Goal: Task Accomplishment & Management: Manage account settings

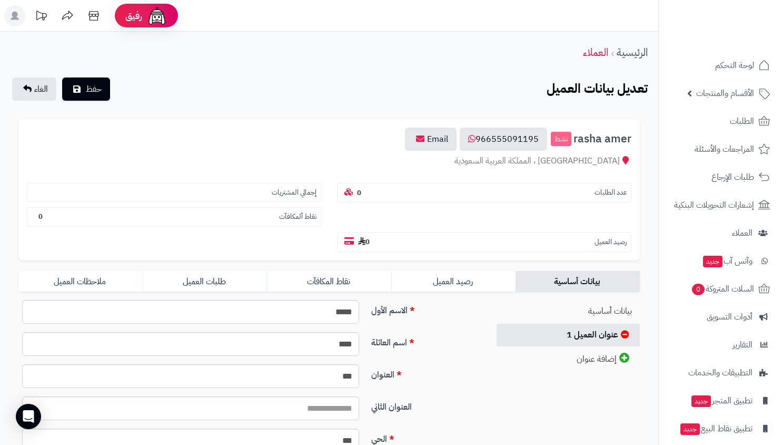
scroll to position [171, 0]
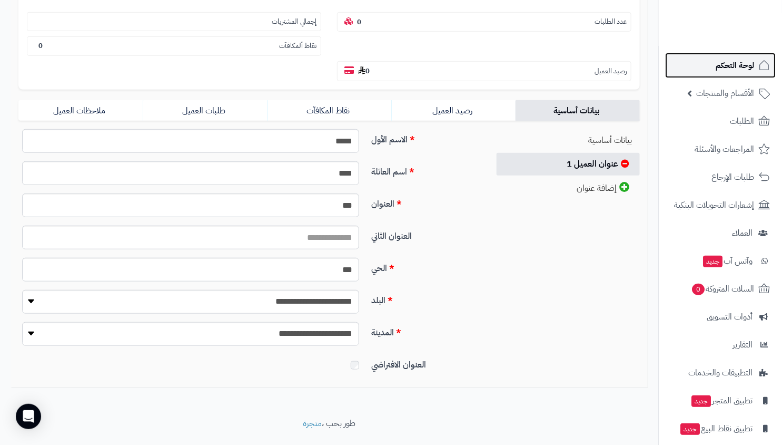
click at [766, 74] on link "لوحة التحكم" at bounding box center [720, 65] width 111 height 25
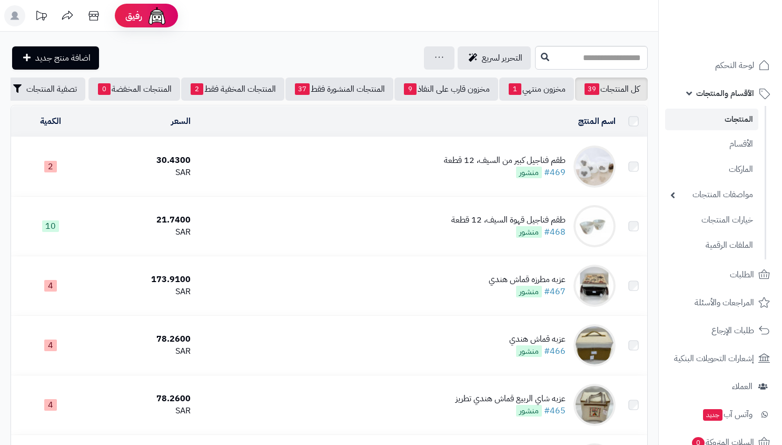
click at [739, 117] on link "المنتجات" at bounding box center [711, 120] width 93 height 22
click at [535, 178] on span "منشور" at bounding box center [529, 172] width 26 height 12
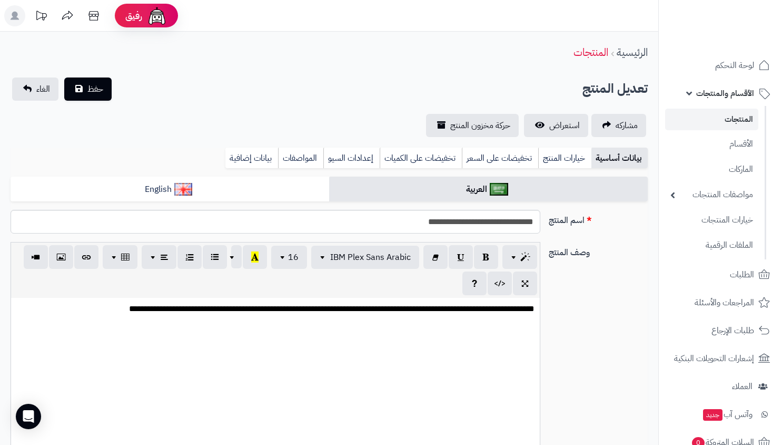
select select
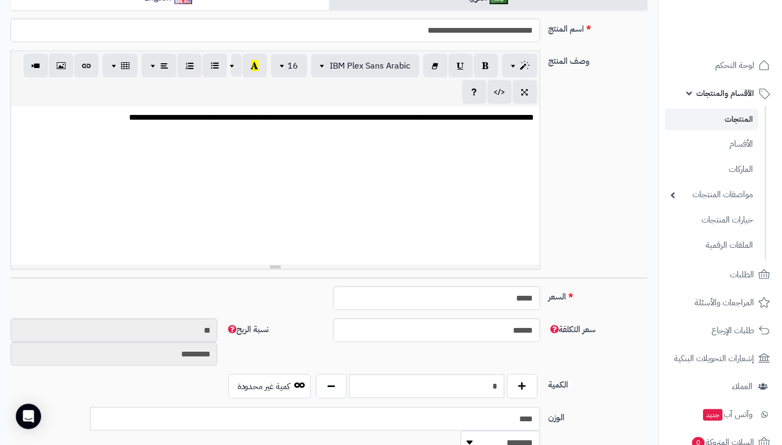
scroll to position [178, 0]
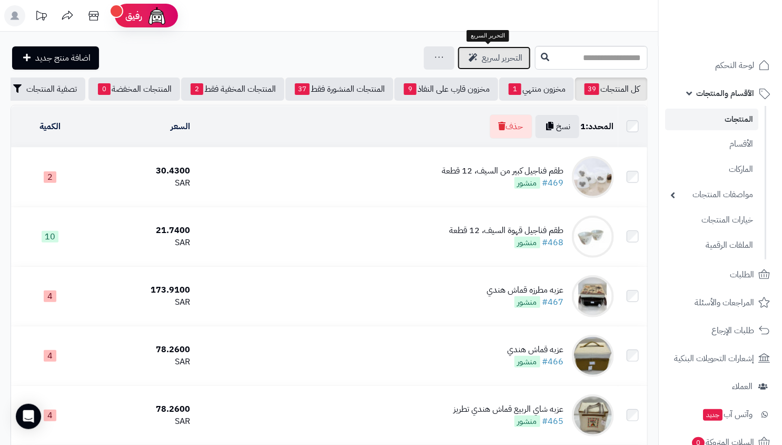
click at [459, 63] on link "التحرير لسريع" at bounding box center [494, 57] width 73 height 23
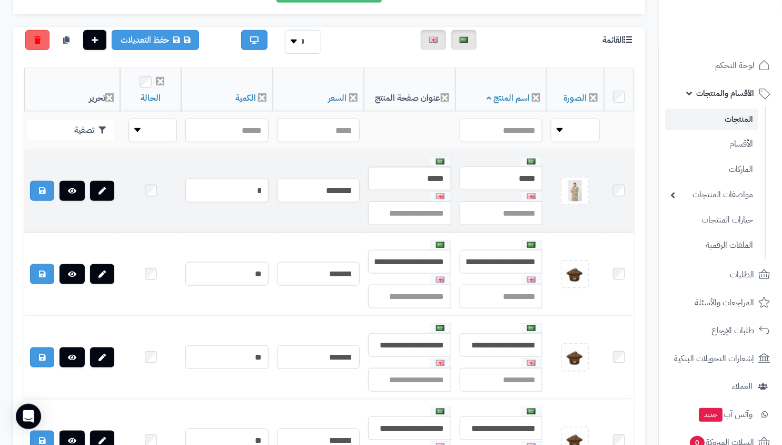
scroll to position [138, 0]
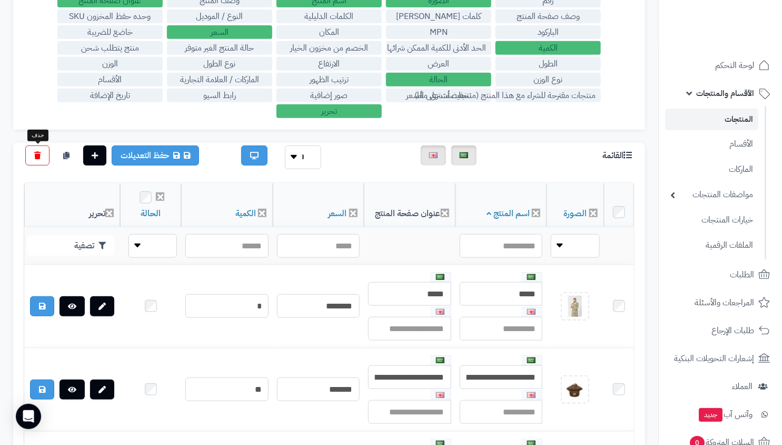
click at [33, 155] on link at bounding box center [37, 155] width 24 height 20
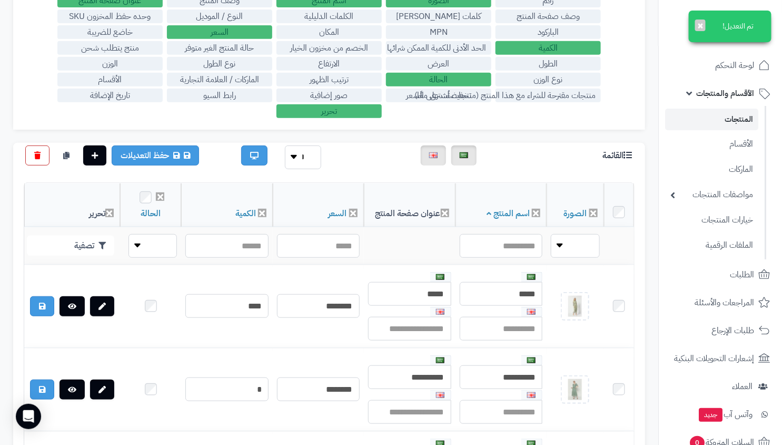
click at [28, 152] on link at bounding box center [37, 155] width 24 height 20
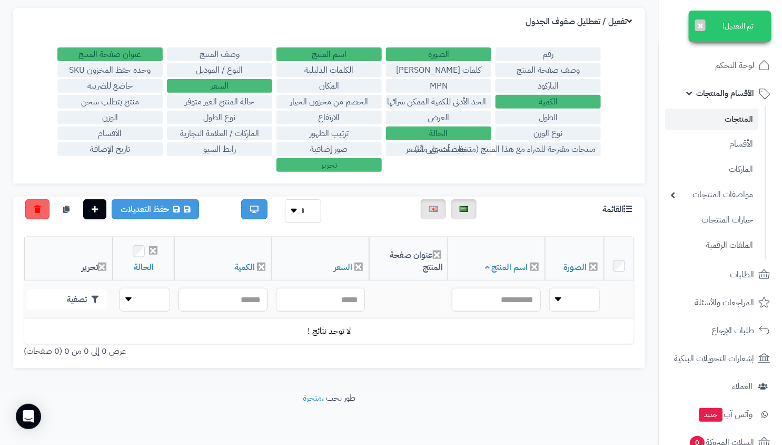
click at [709, 115] on link "المنتجات" at bounding box center [711, 120] width 93 height 22
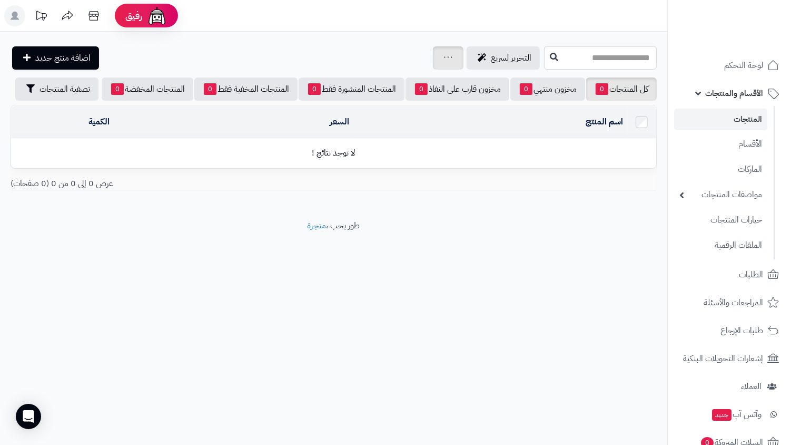
click at [444, 62] on link at bounding box center [448, 58] width 8 height 13
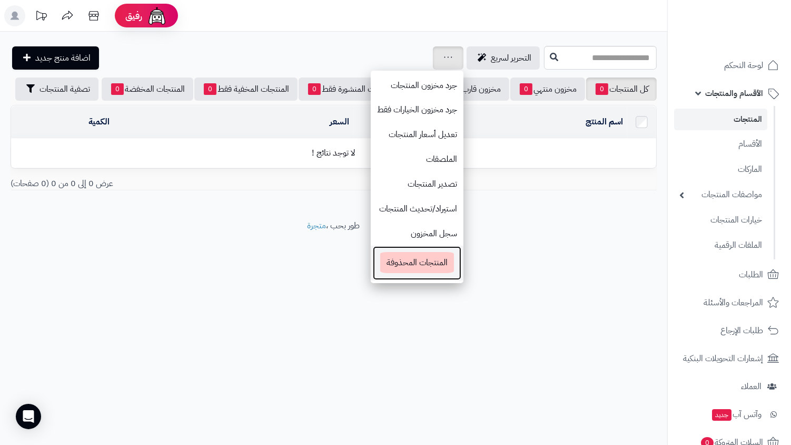
click at [415, 266] on span "المنتجات المحذوفة" at bounding box center [417, 262] width 74 height 21
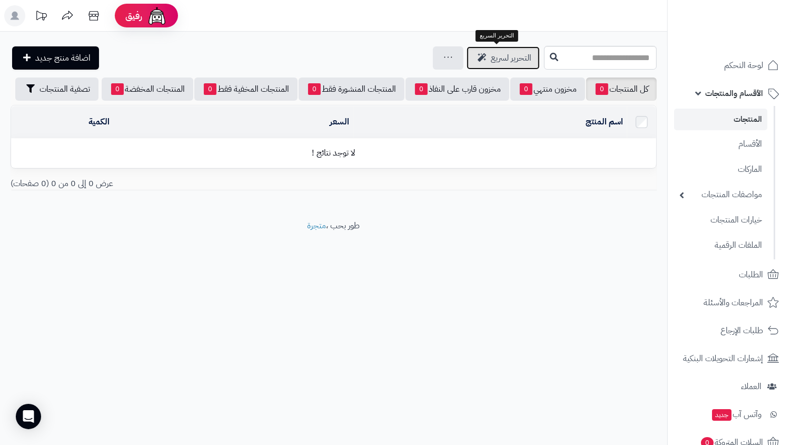
click at [491, 60] on span "التحرير لسريع" at bounding box center [511, 58] width 41 height 13
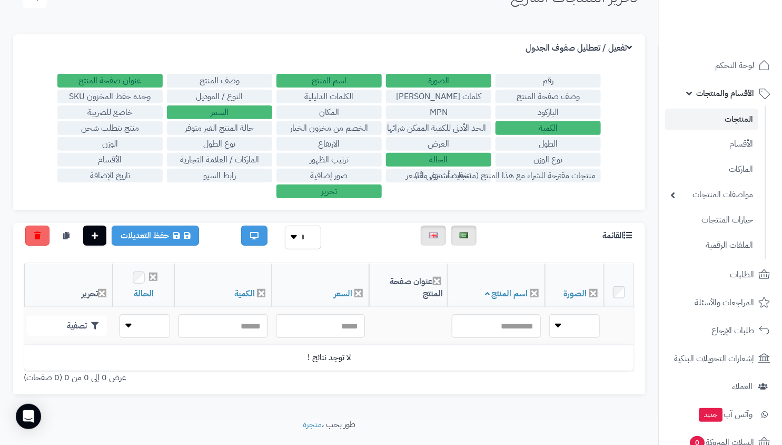
scroll to position [90, 0]
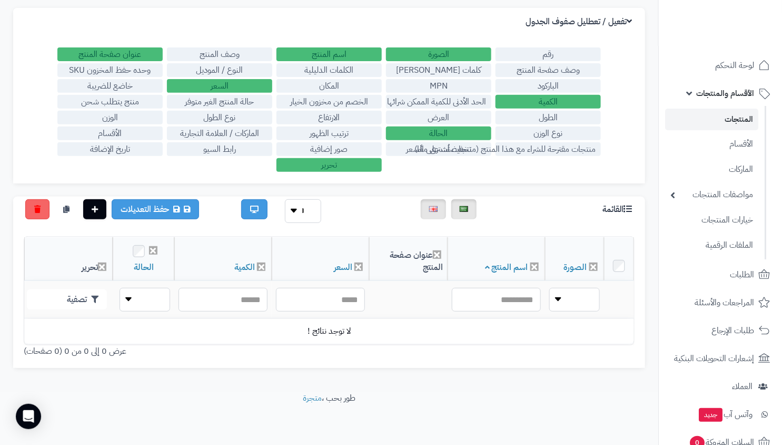
click at [740, 117] on link "المنتجات" at bounding box center [711, 120] width 93 height 22
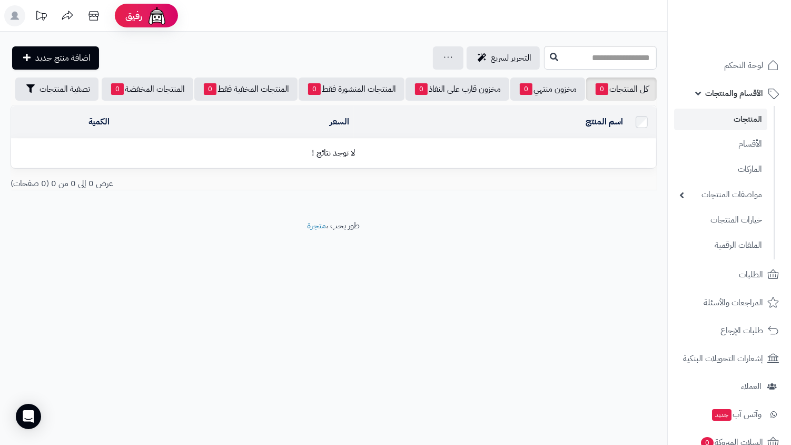
click at [708, 120] on link "المنتجات" at bounding box center [720, 120] width 93 height 22
click at [727, 138] on link "الأقسام" at bounding box center [720, 144] width 93 height 22
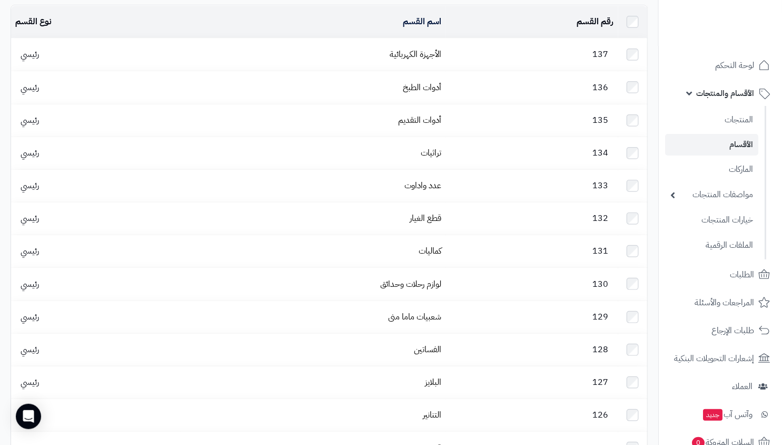
scroll to position [9, 0]
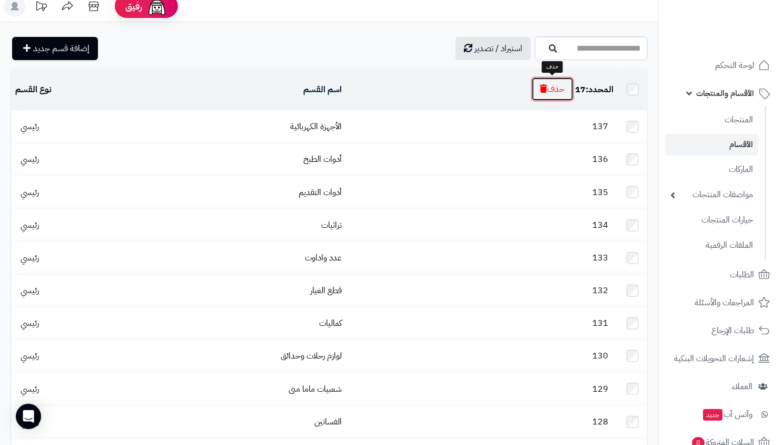
click at [558, 87] on button "حذف" at bounding box center [553, 89] width 43 height 24
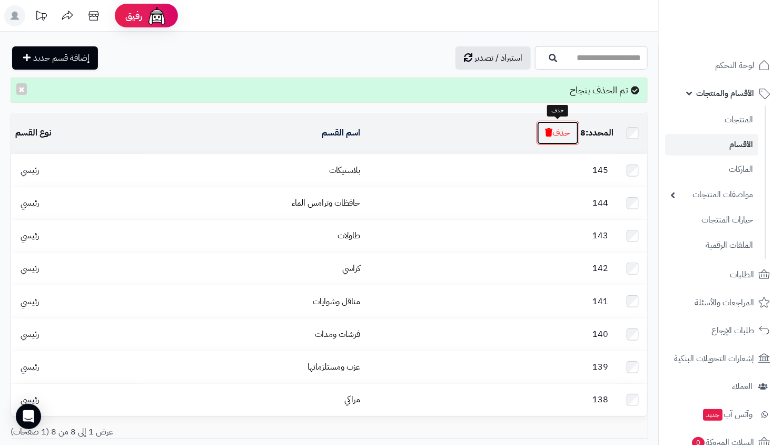
click at [549, 128] on icon "button" at bounding box center [549, 132] width 7 height 8
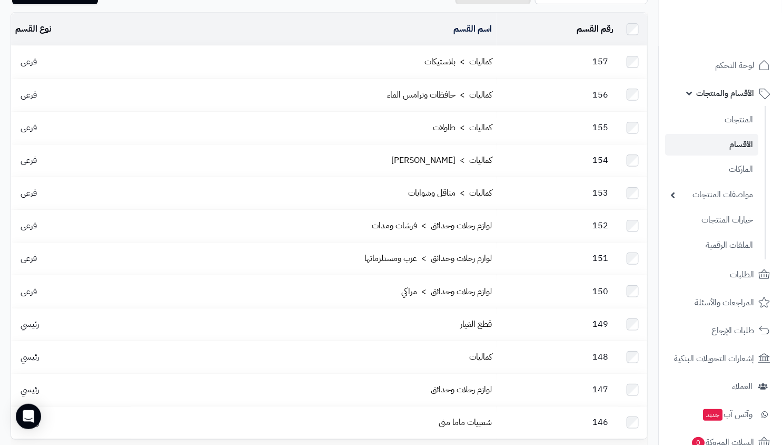
scroll to position [63, 0]
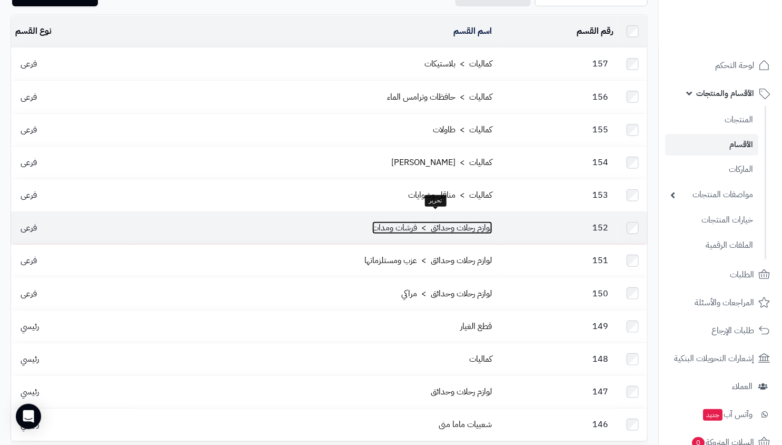
click at [427, 221] on link "لوازم رحلات وحدائق > فرشات ومدات" at bounding box center [432, 227] width 120 height 13
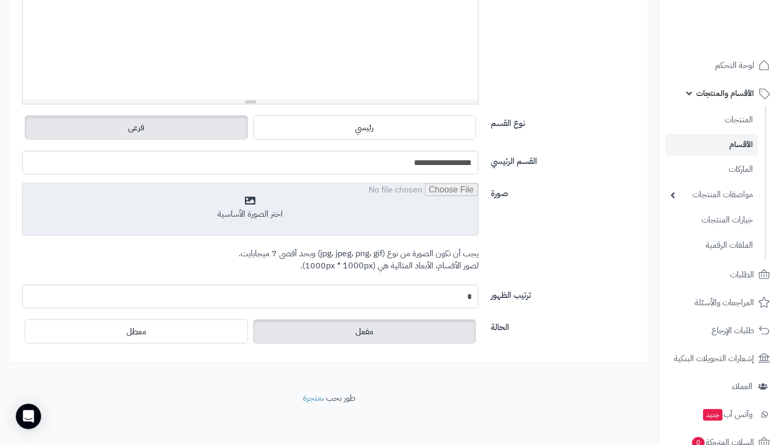
scroll to position [308, 0]
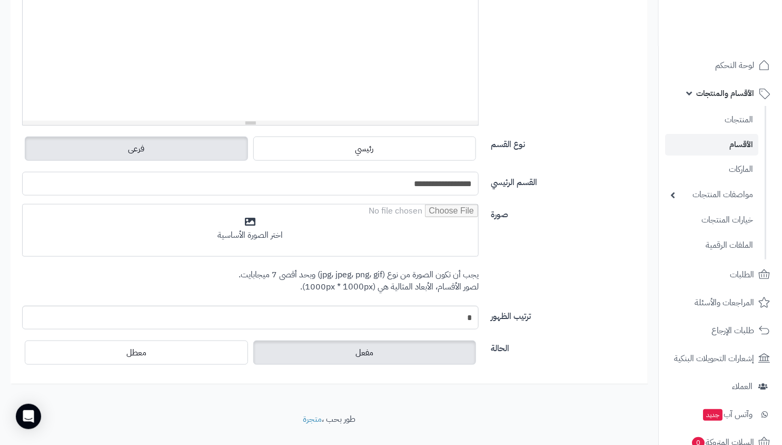
click at [381, 180] on input "**********" at bounding box center [250, 184] width 457 height 24
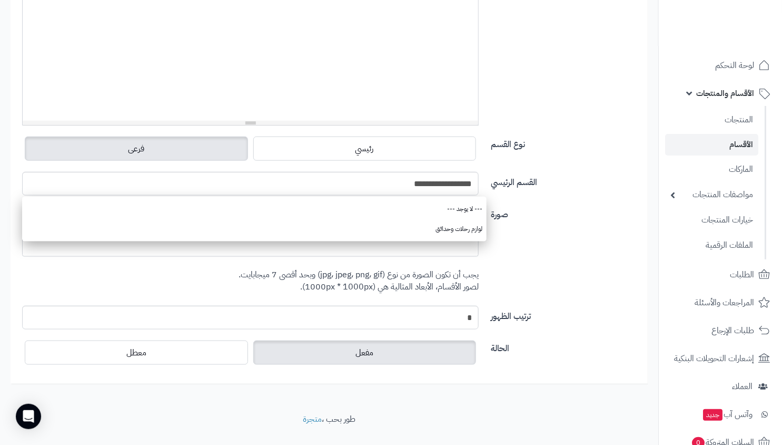
click at [556, 173] on label "القسم الرئيسي" at bounding box center [566, 180] width 158 height 17
click at [479, 173] on input "**********" at bounding box center [250, 184] width 457 height 24
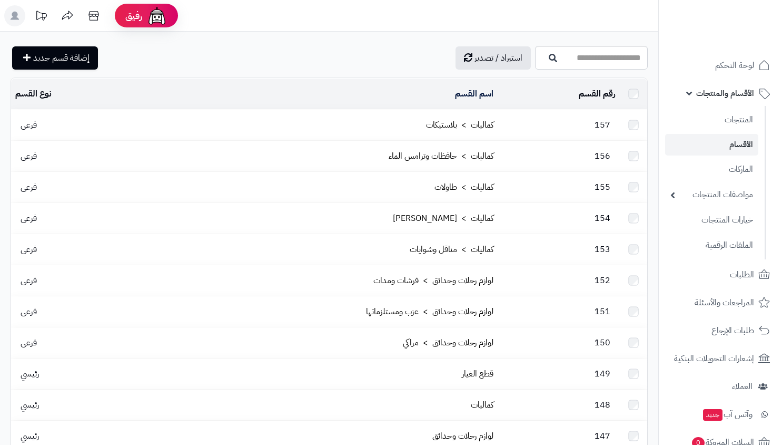
scroll to position [63, 0]
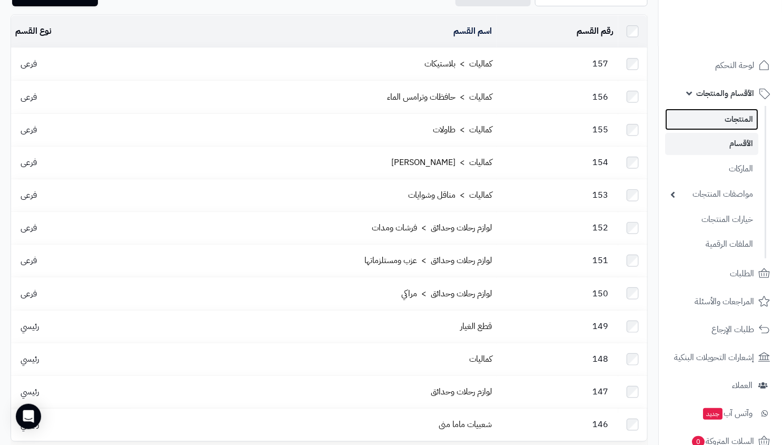
click at [720, 113] on link "المنتجات" at bounding box center [711, 120] width 93 height 22
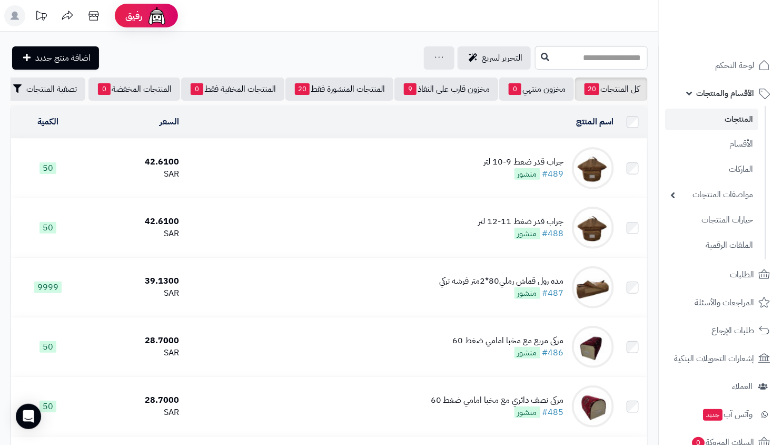
click at [529, 168] on div "جراب قدر ضغط 9-10 لتر" at bounding box center [524, 162] width 80 height 12
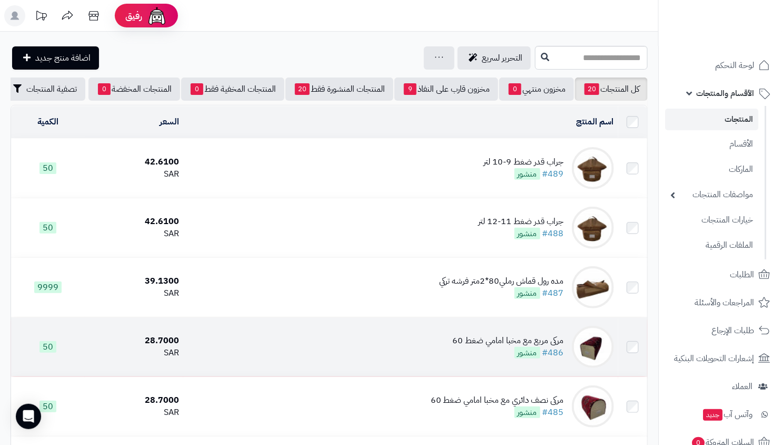
click at [494, 347] on div "مركى مربع مع مخبا امامي ضغط 60" at bounding box center [508, 341] width 111 height 12
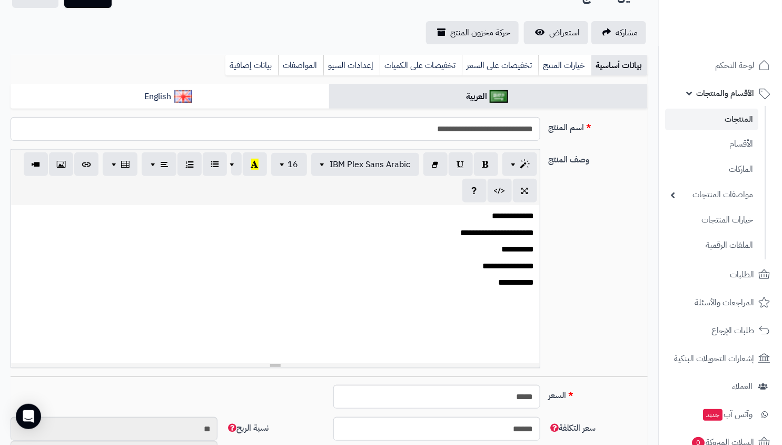
scroll to position [119, 0]
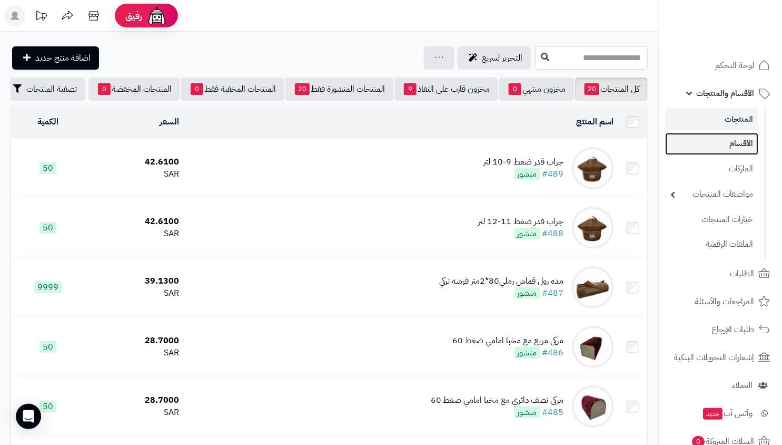
click at [731, 142] on link "الأقسام" at bounding box center [711, 144] width 93 height 22
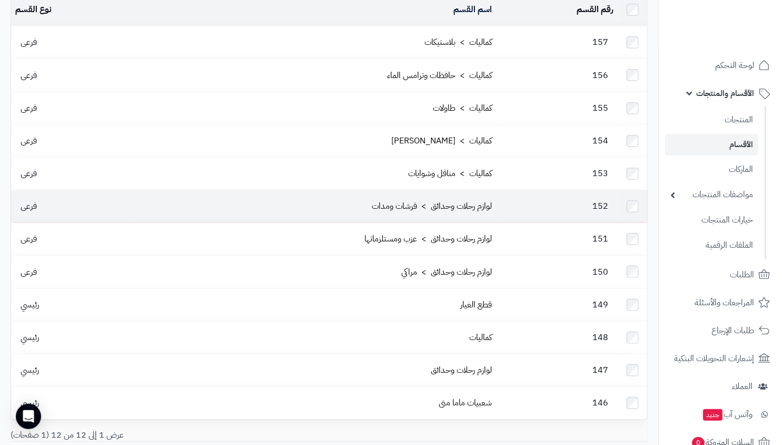
scroll to position [37, 0]
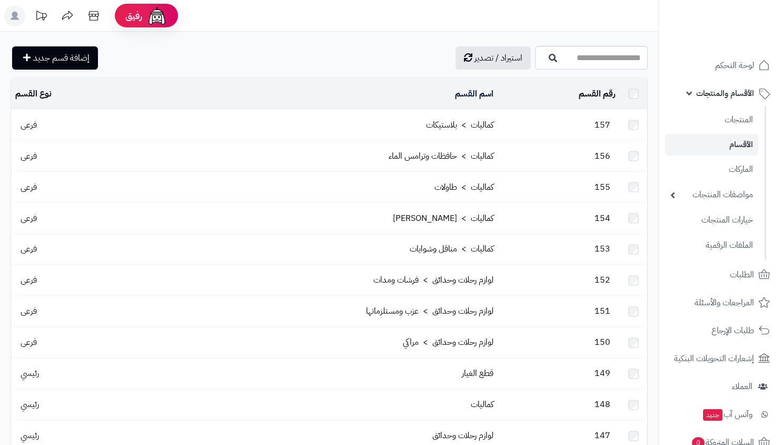
scroll to position [37, 0]
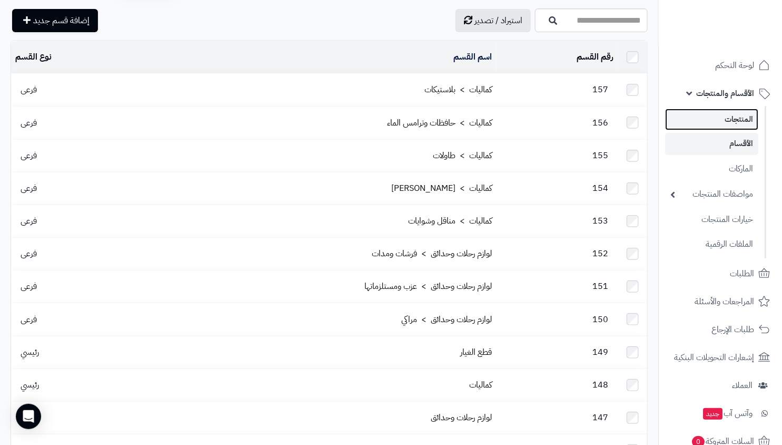
click at [724, 116] on link "المنتجات" at bounding box center [711, 120] width 93 height 22
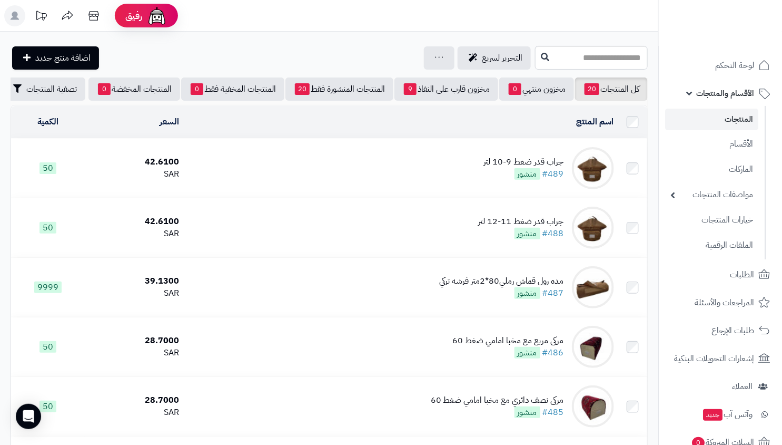
click at [487, 168] on div "جراب قدر ضغط 9-10 لتر" at bounding box center [524, 162] width 80 height 12
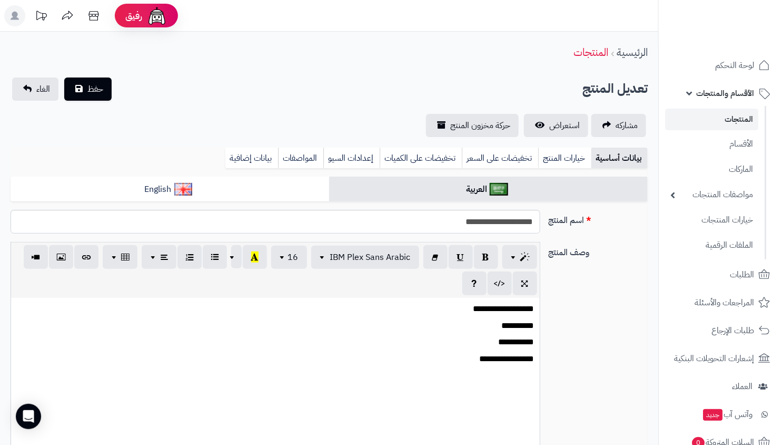
scroll to position [99, 0]
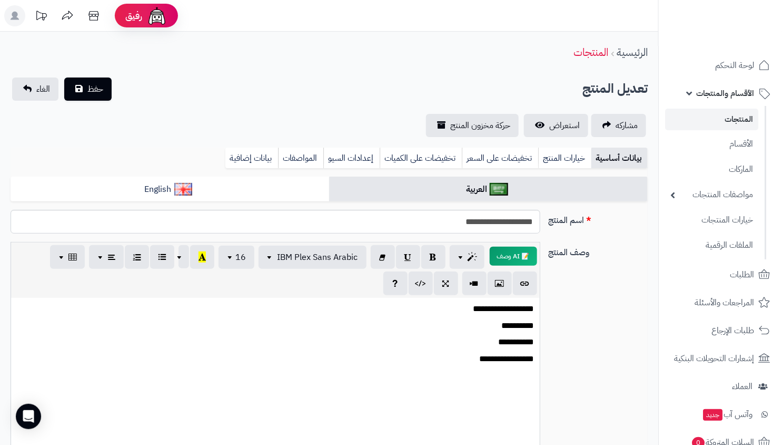
click at [708, 114] on link "المنتجات" at bounding box center [711, 120] width 93 height 22
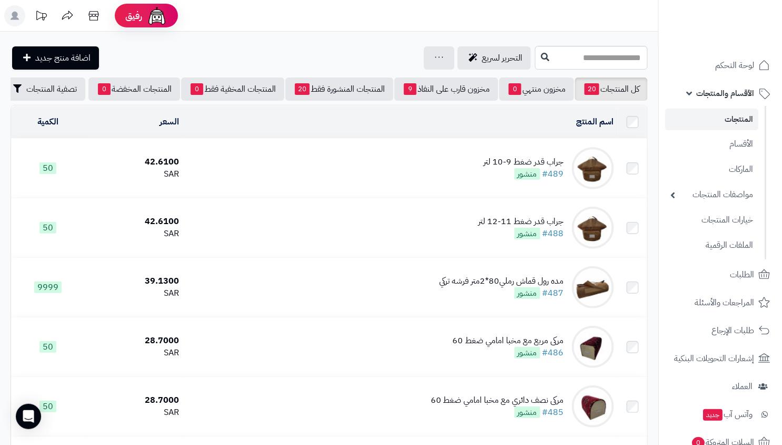
click at [492, 168] on div "جراب قدر ضغط 9-10 لتر" at bounding box center [524, 162] width 80 height 12
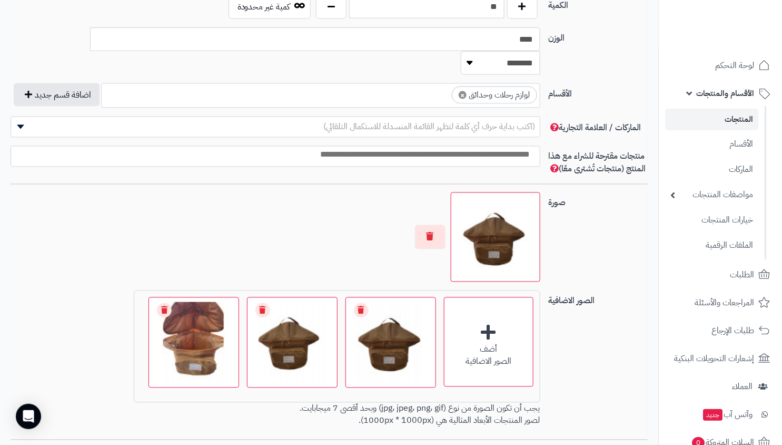
scroll to position [0, -3]
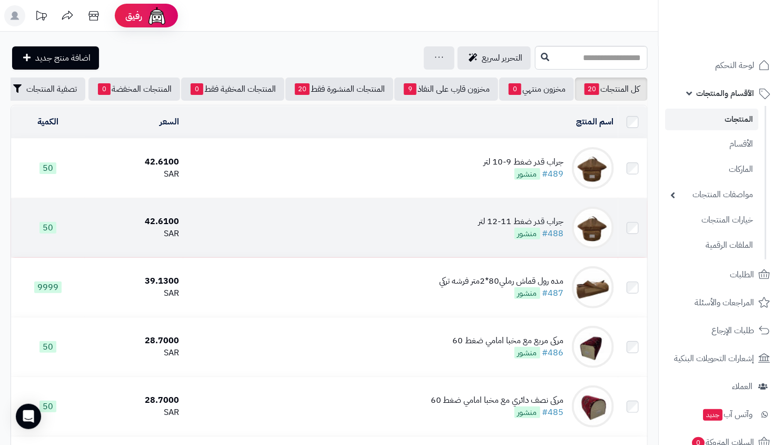
click at [526, 234] on span "منشور" at bounding box center [528, 234] width 26 height 12
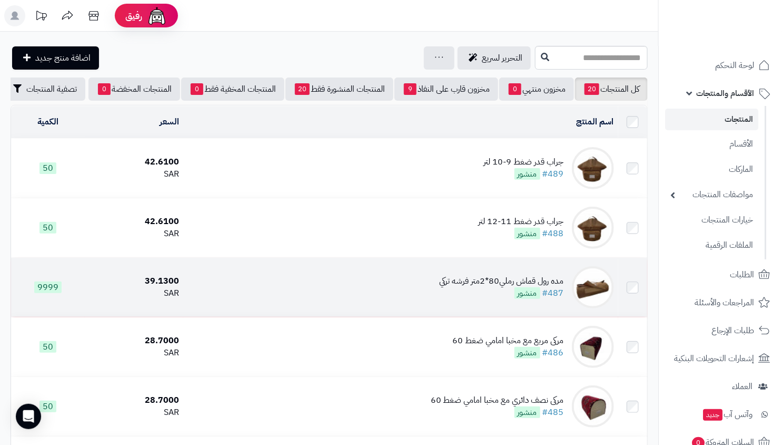
click at [503, 299] on div "مده رول قماش رملي80*2متر فرشه تركي #487 منشور" at bounding box center [501, 287] width 125 height 24
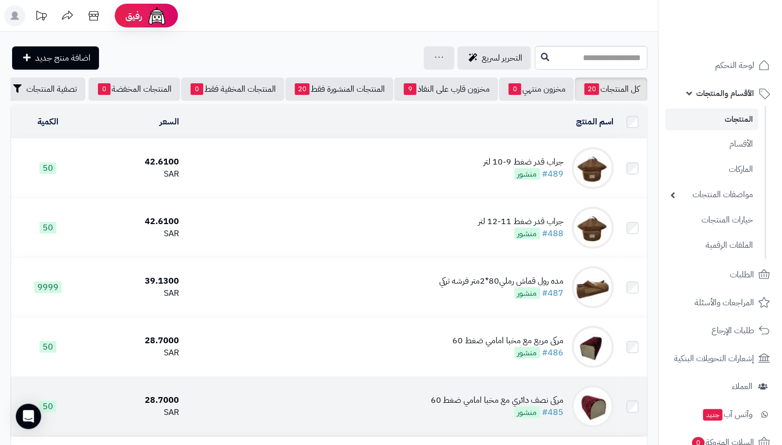
click at [491, 404] on div "مركى نصف دائري مع مخبا امامي ضغط 60" at bounding box center [497, 400] width 133 height 12
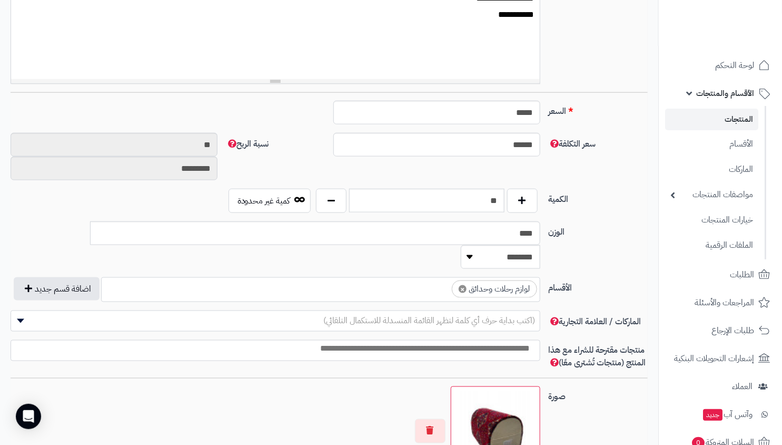
scroll to position [102, 0]
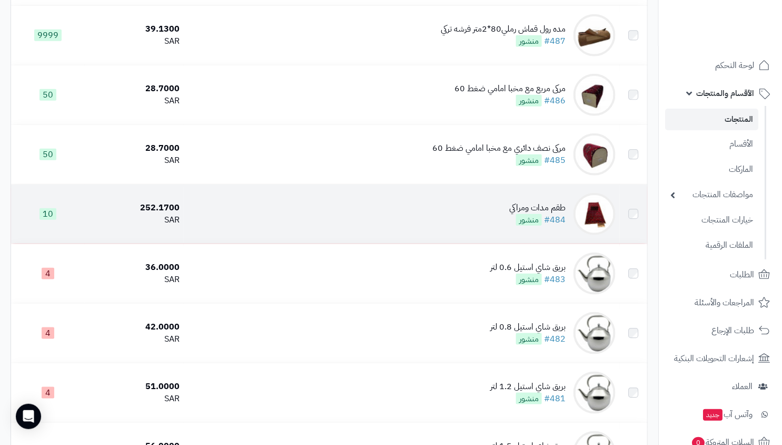
scroll to position [396, 0]
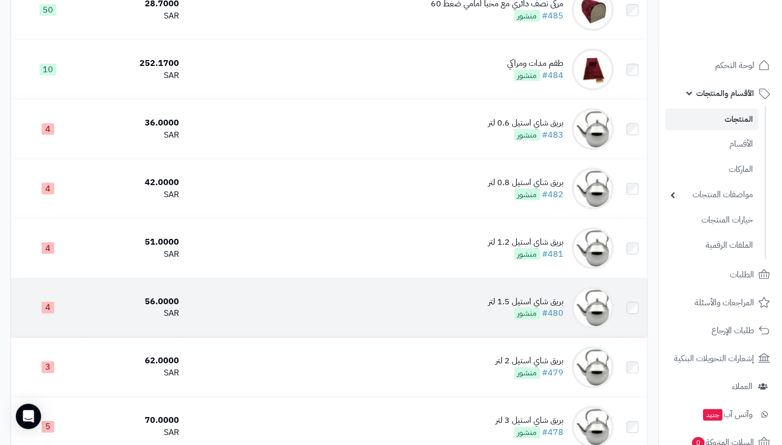
click at [505, 307] on div "بريق شاي استيل 1.5 لتر" at bounding box center [526, 302] width 75 height 12
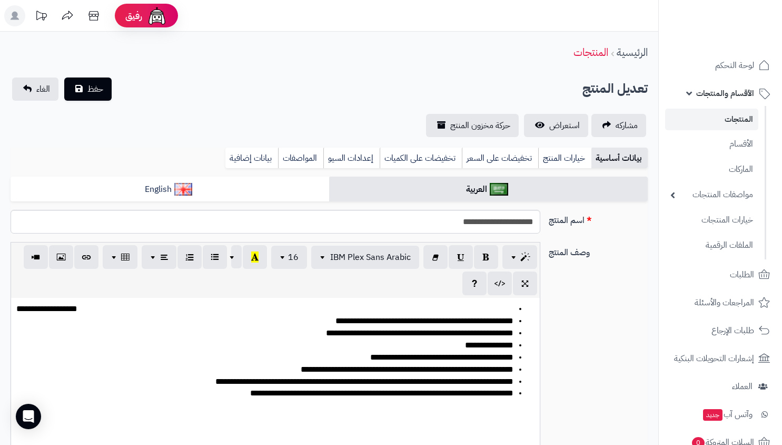
select select
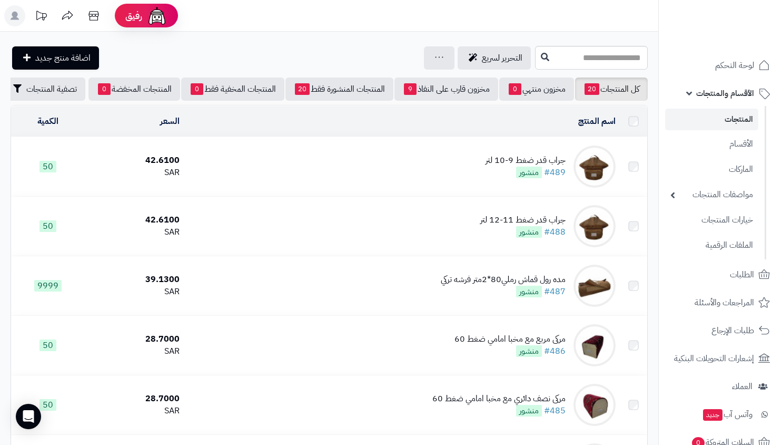
scroll to position [396, 0]
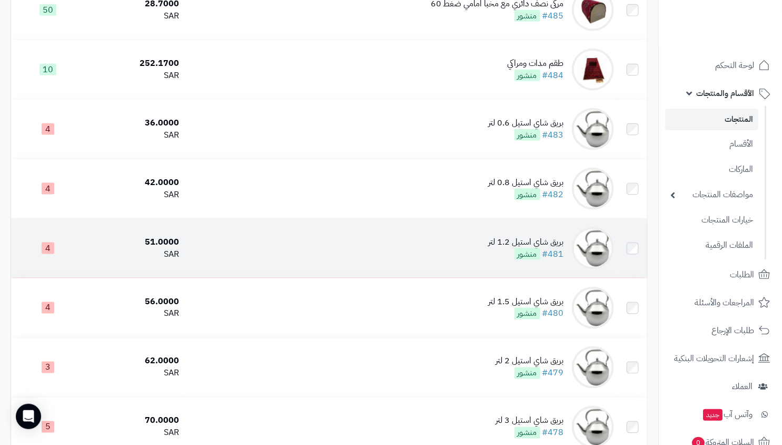
click at [506, 248] on div "بريق شاي استيل 1.2 لتر" at bounding box center [526, 242] width 75 height 12
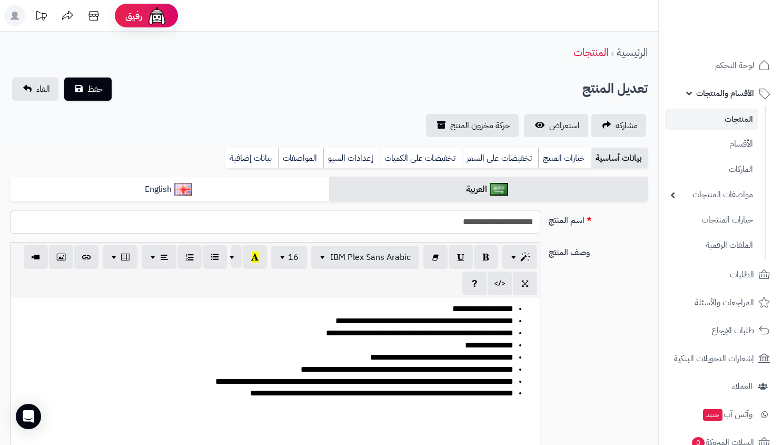
select select
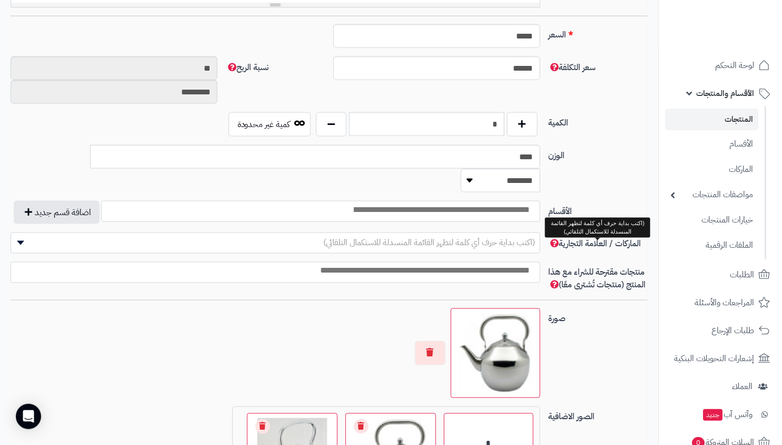
scroll to position [409, 0]
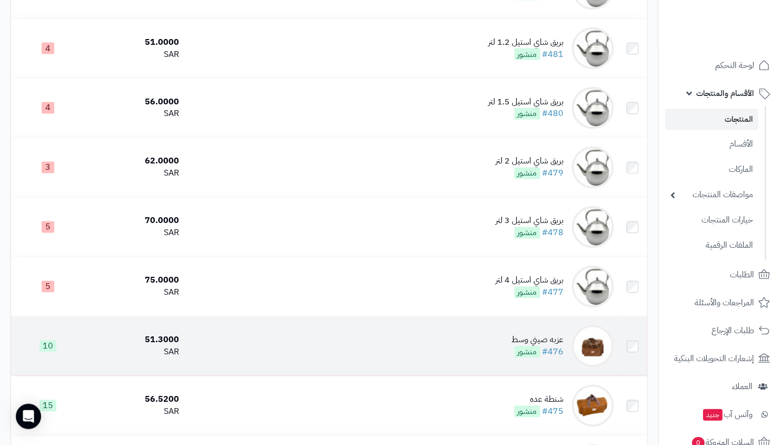
scroll to position [627, 0]
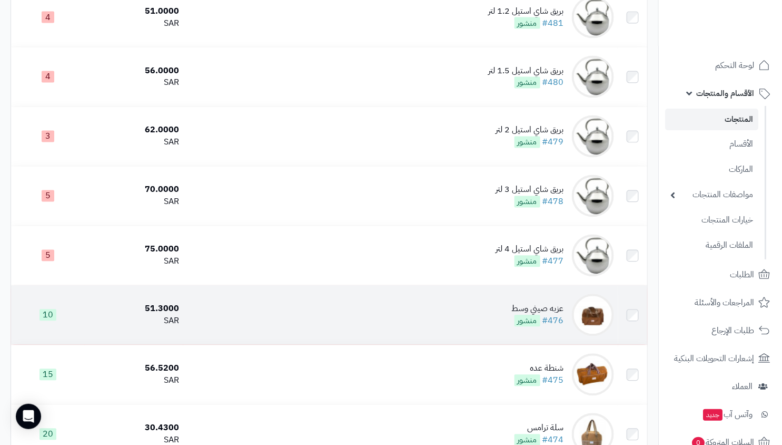
click at [502, 299] on td "عزبه صيني وسط #476 منشور" at bounding box center [400, 315] width 435 height 59
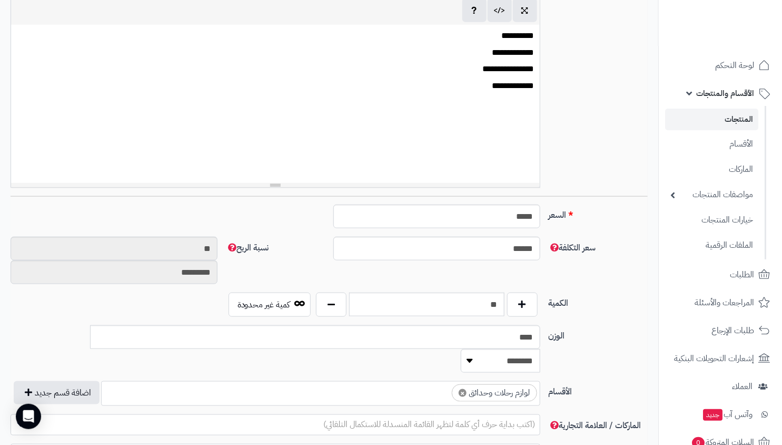
scroll to position [274, 0]
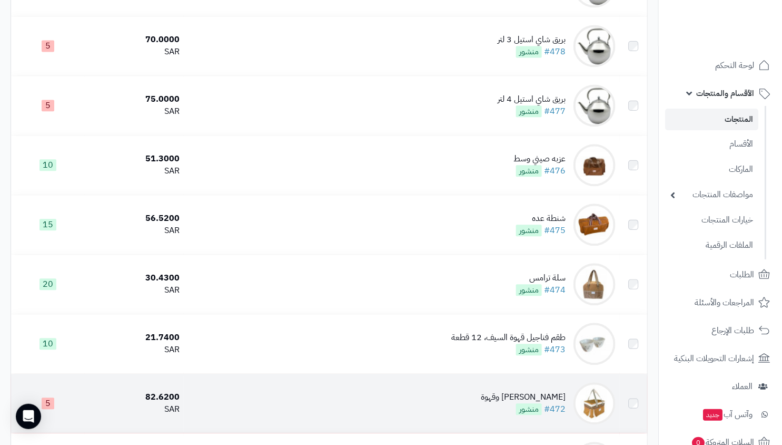
scroll to position [997, 0]
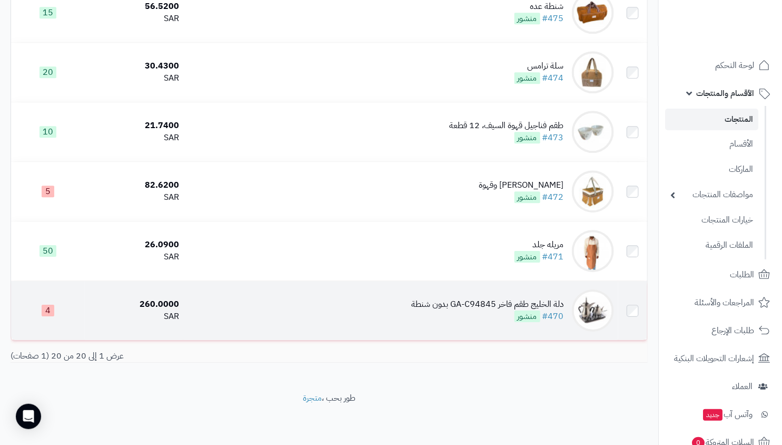
click at [520, 307] on div "دلة الخليج طقم فاخر GA-C94845 بدون شنطة" at bounding box center [487, 304] width 153 height 12
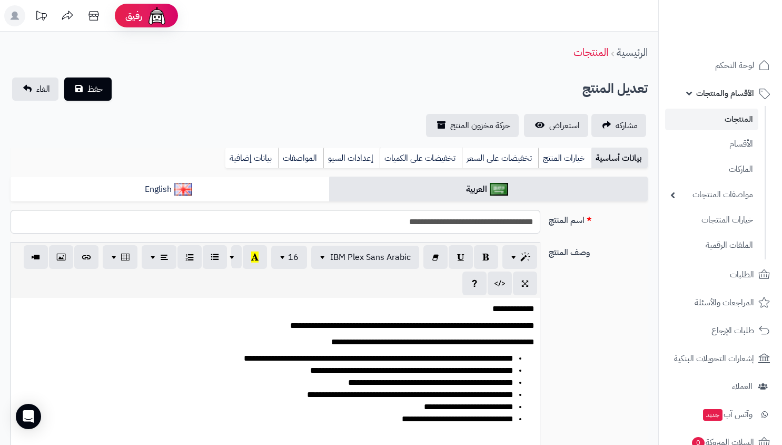
select select
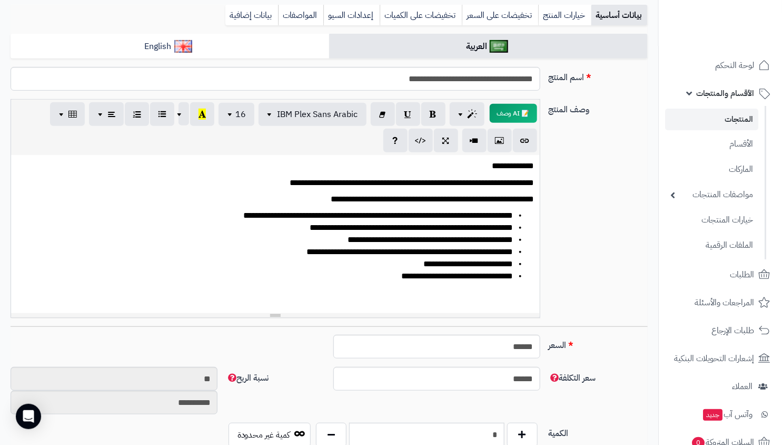
scroll to position [34, 0]
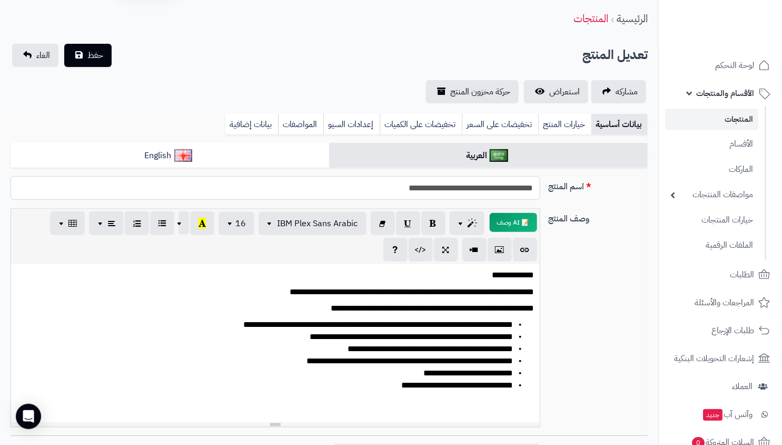
drag, startPoint x: 517, startPoint y: 190, endPoint x: 388, endPoint y: 185, distance: 129.7
click at [388, 185] on input "**********" at bounding box center [276, 188] width 530 height 24
click at [606, 230] on div "**********" at bounding box center [329, 321] width 646 height 227
click at [554, 127] on link "خيارات المنتج" at bounding box center [564, 124] width 53 height 21
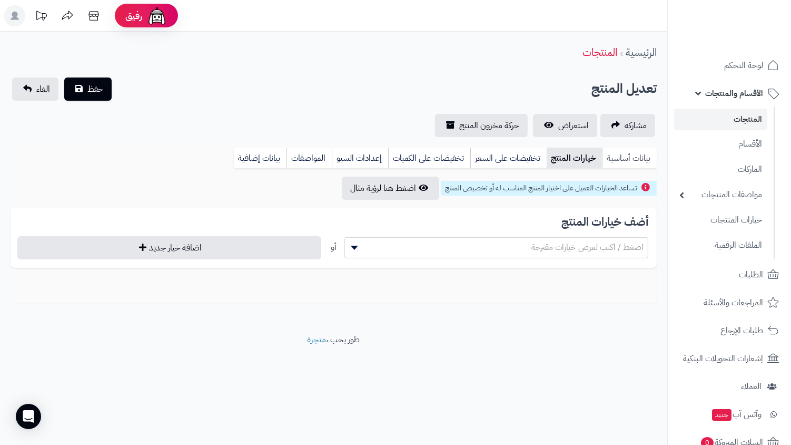
click at [625, 160] on link "بيانات أساسية" at bounding box center [629, 158] width 55 height 21
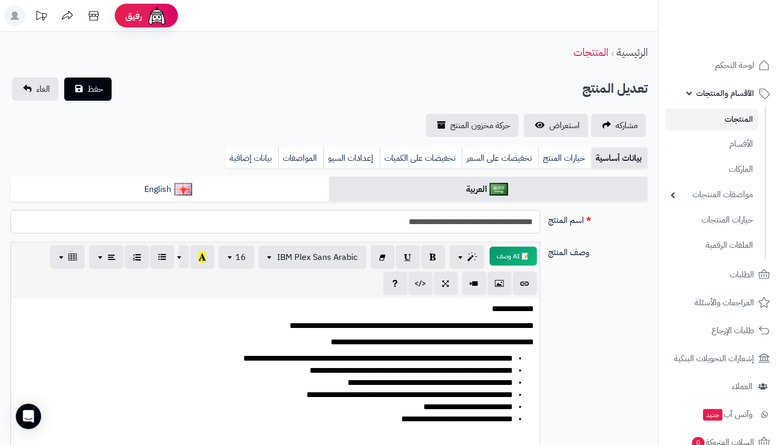
click at [722, 120] on link "المنتجات" at bounding box center [711, 120] width 93 height 22
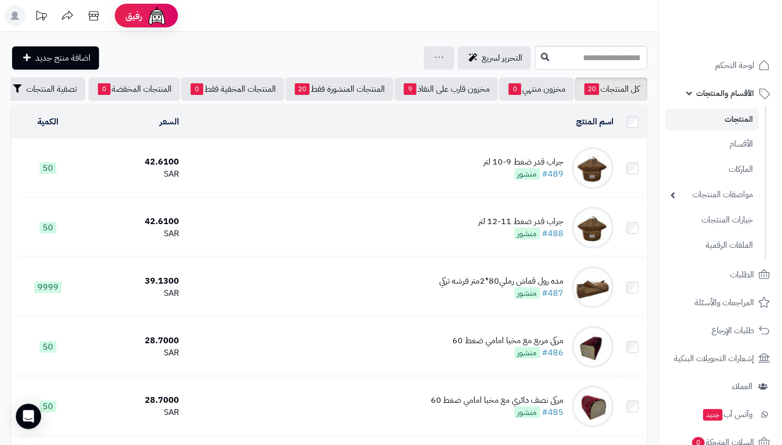
click at [504, 161] on td "جراب قدر ضغط 9-10 لتر #489 منشور" at bounding box center [400, 168] width 435 height 59
click at [735, 141] on link "الأقسام" at bounding box center [711, 144] width 93 height 22
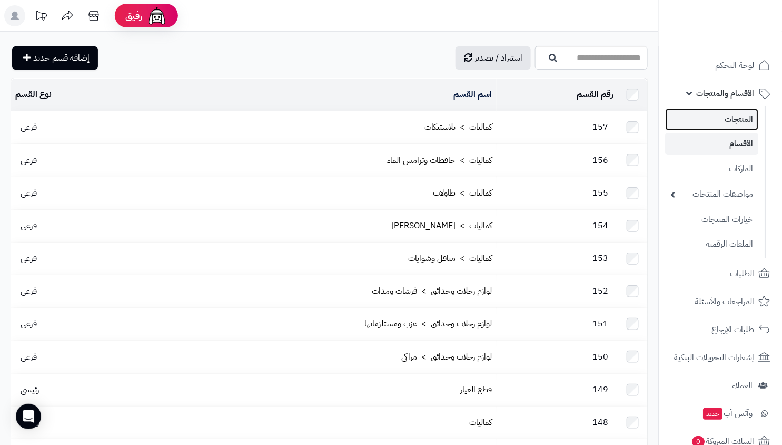
click at [738, 115] on link "المنتجات" at bounding box center [711, 120] width 93 height 22
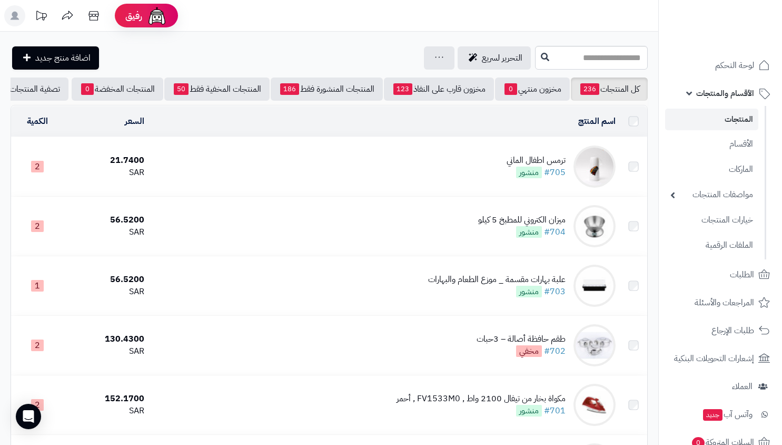
scroll to position [1007, 0]
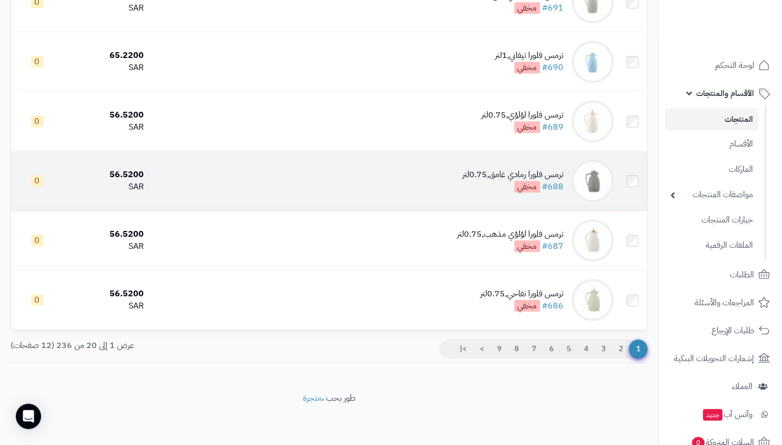
click at [498, 175] on div "ترمس فلورا رمادي غامق,0.75لتر" at bounding box center [513, 175] width 101 height 12
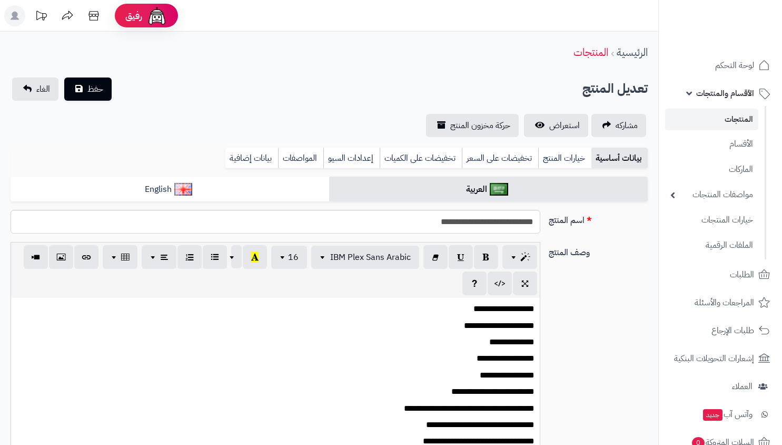
select select
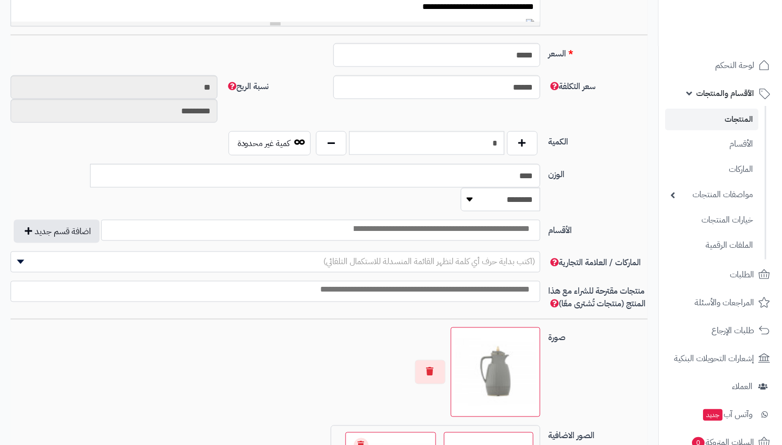
scroll to position [323, 0]
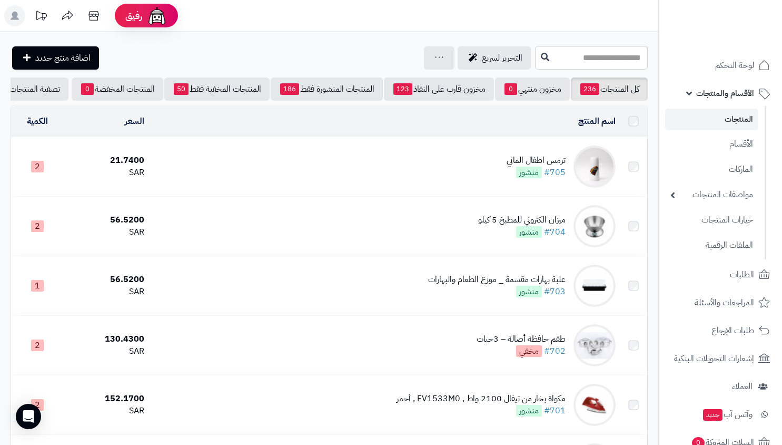
scroll to position [1007, 0]
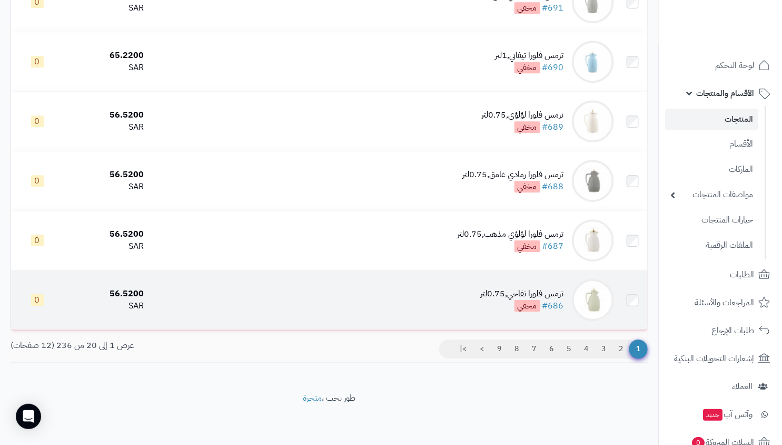
click at [529, 306] on span "مخفي" at bounding box center [528, 306] width 26 height 12
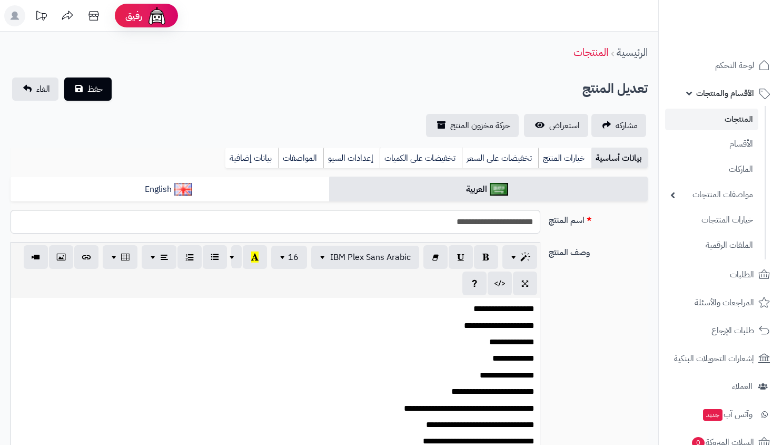
select select
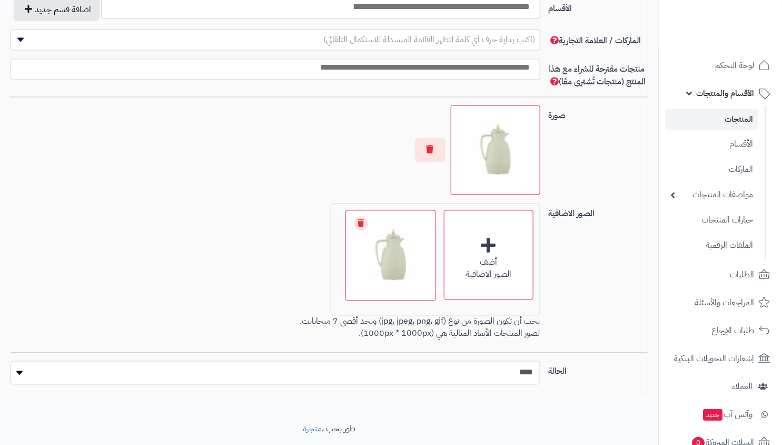
scroll to position [662, 0]
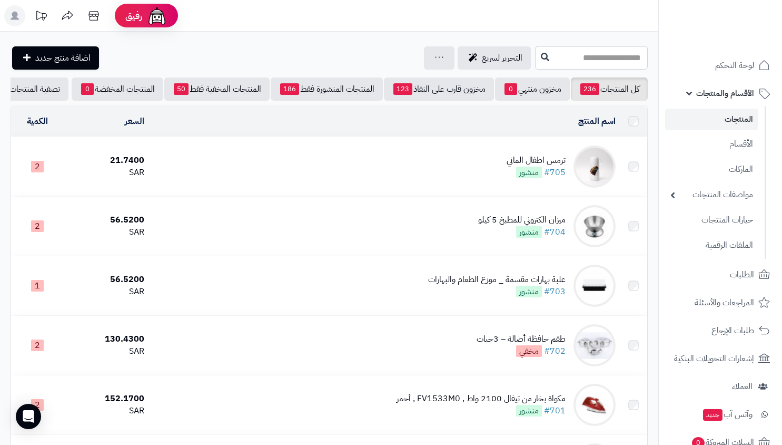
scroll to position [1007, 0]
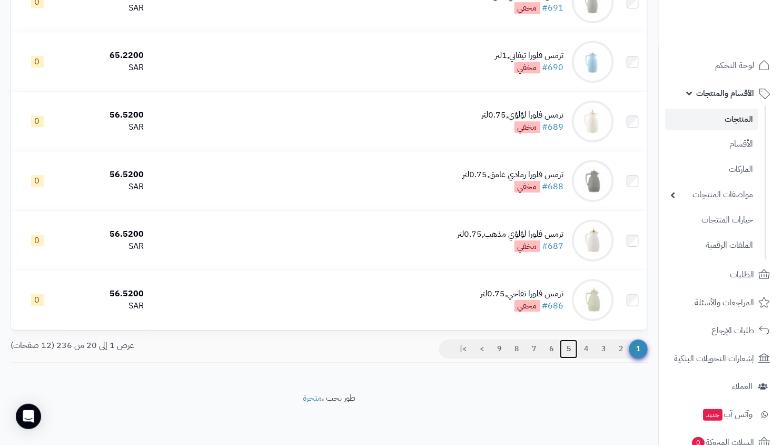
click at [574, 344] on link "5" at bounding box center [569, 348] width 18 height 19
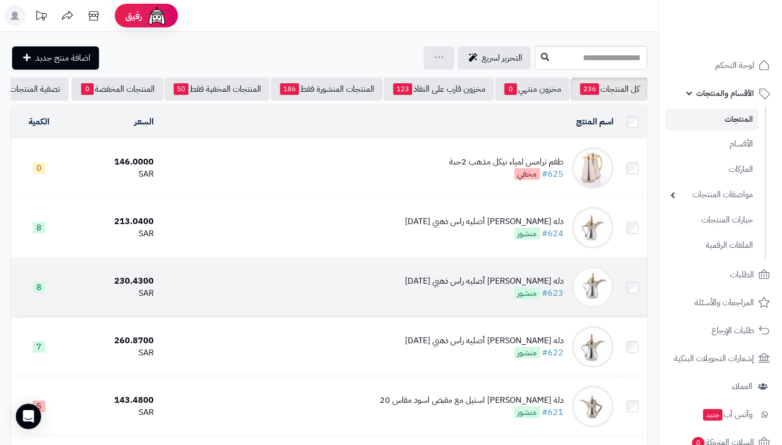
click at [542, 287] on div "دله العساف أصليه راس ذهبي م40" at bounding box center [484, 281] width 159 height 12
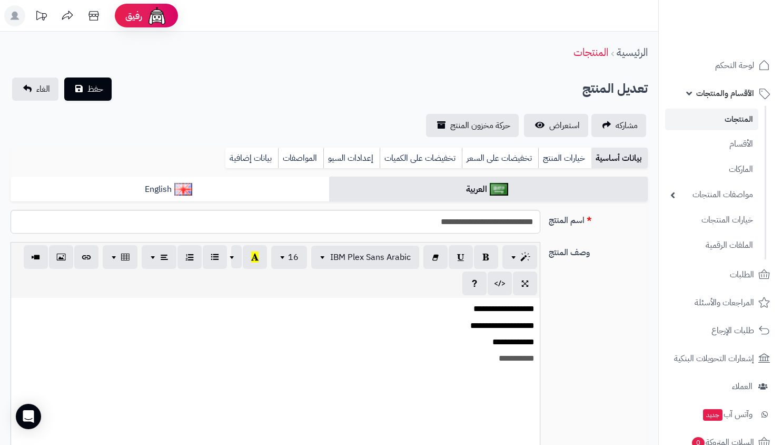
select select
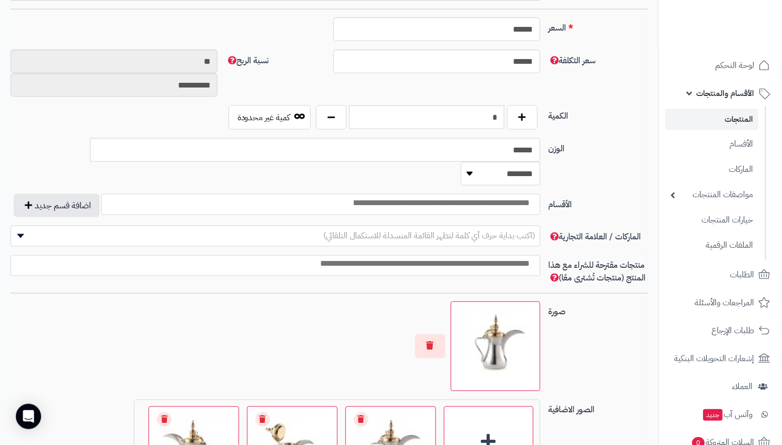
scroll to position [448, 0]
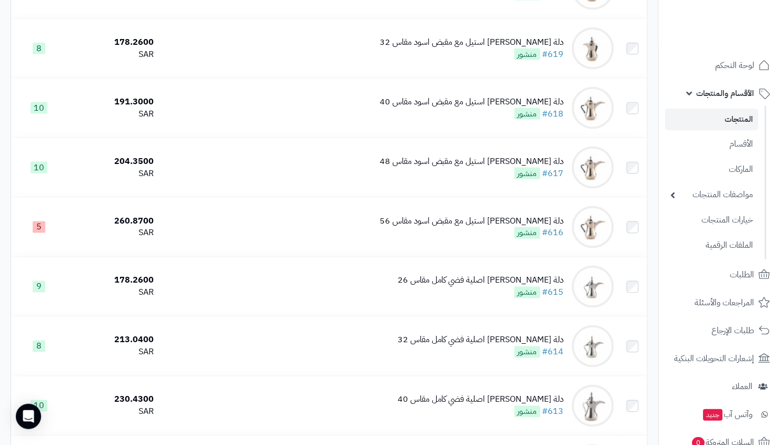
scroll to position [1007, 0]
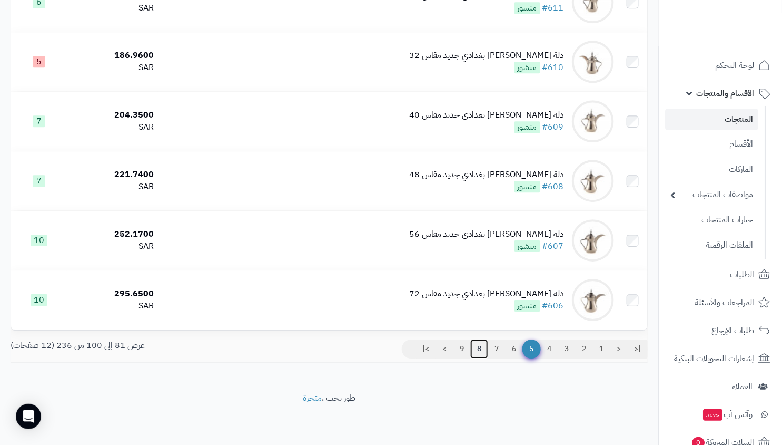
click at [475, 348] on link "8" at bounding box center [479, 348] width 18 height 19
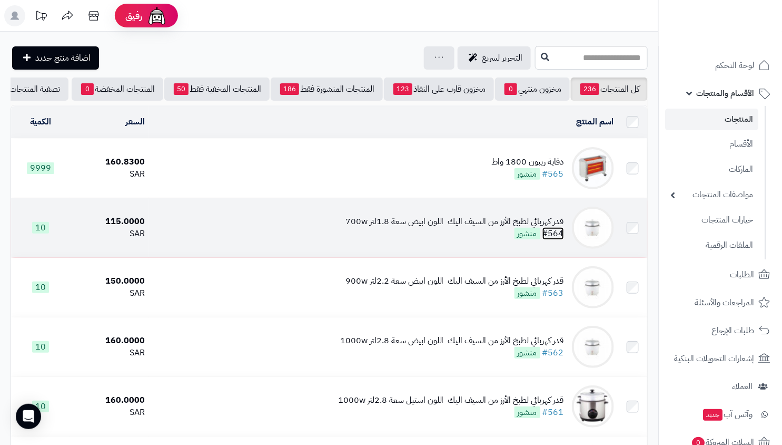
click at [545, 240] on link "#564" at bounding box center [554, 233] width 22 height 13
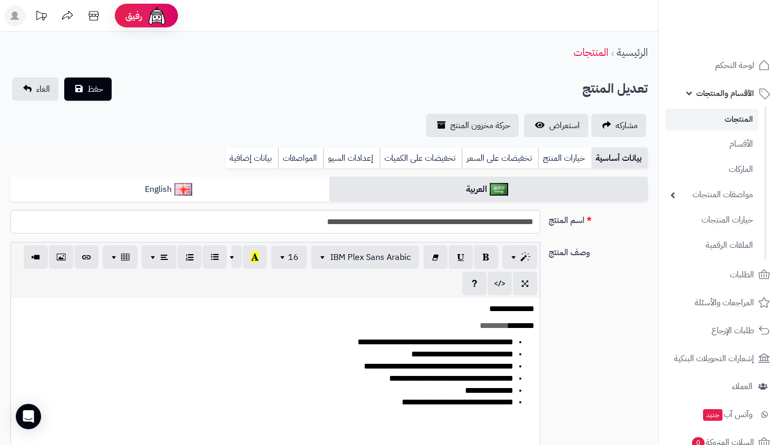
select select
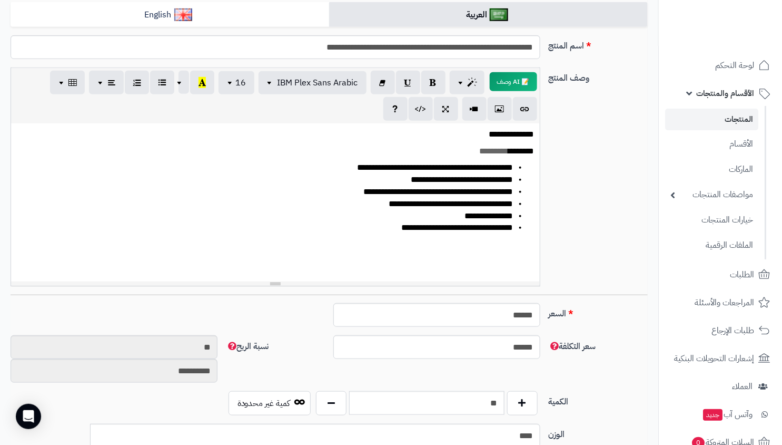
scroll to position [281, 0]
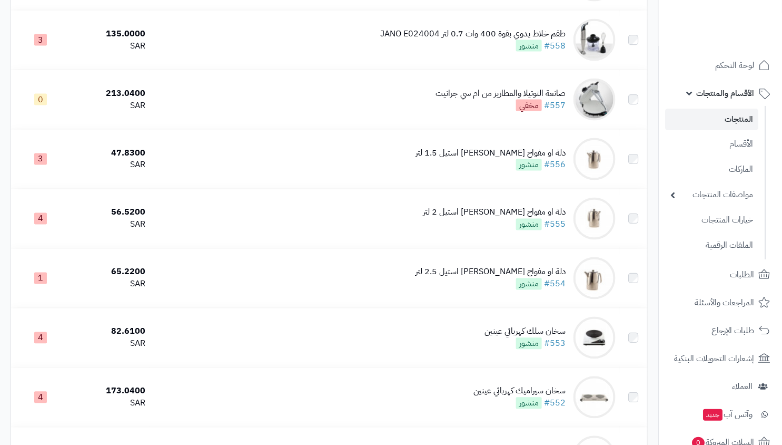
scroll to position [1007, 0]
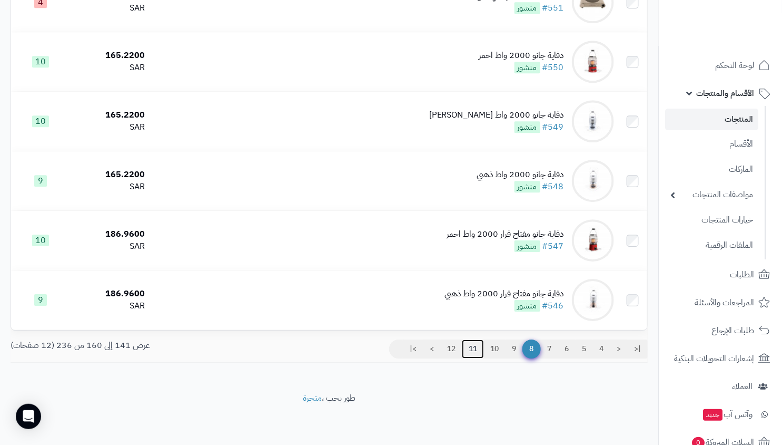
click at [478, 352] on link "11" at bounding box center [473, 348] width 22 height 19
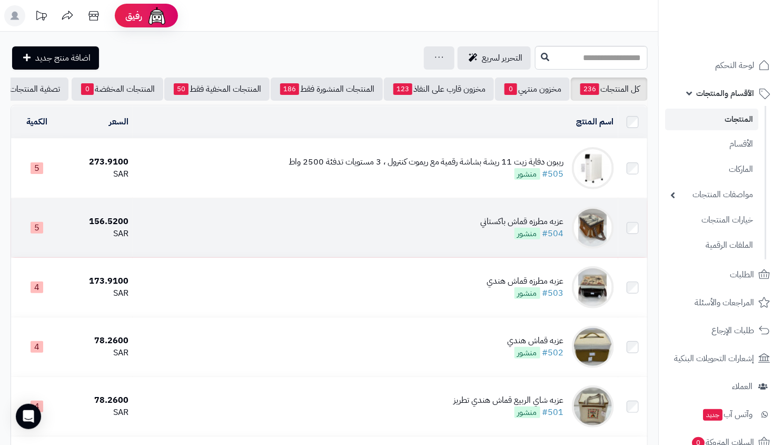
click at [512, 240] on div "عزبه مطرزه قماش باكستاني #504 منشور" at bounding box center [522, 227] width 83 height 24
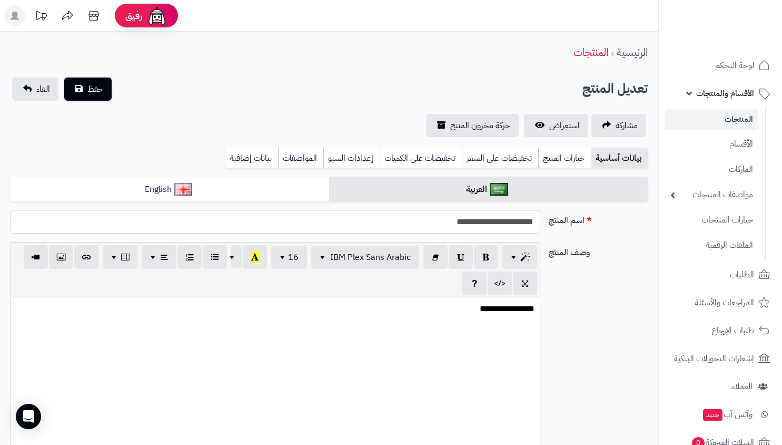
select select
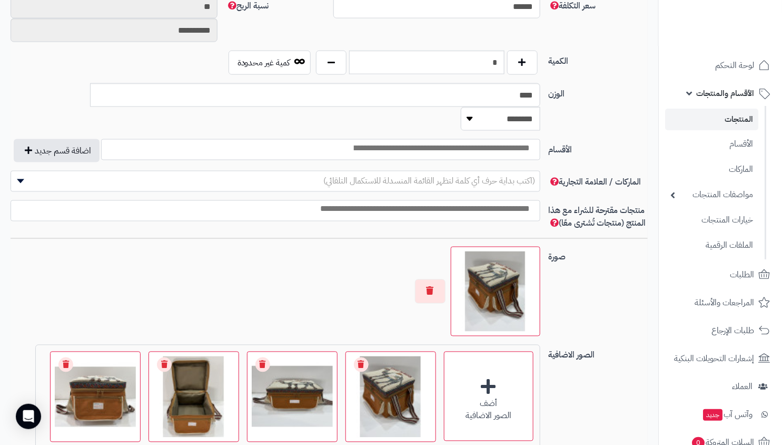
scroll to position [490, 0]
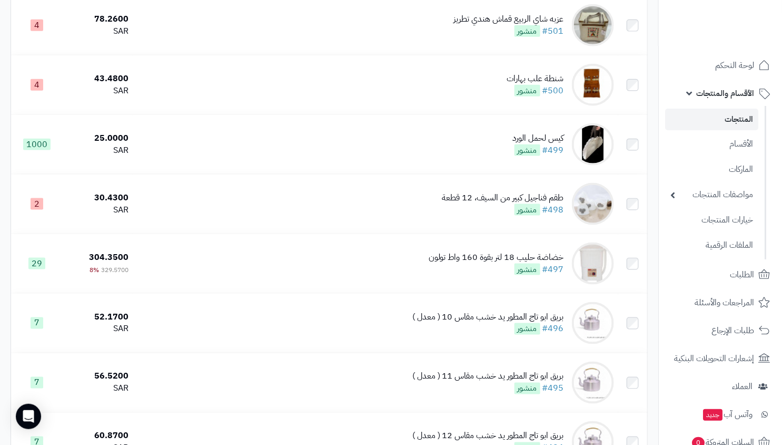
scroll to position [1007, 0]
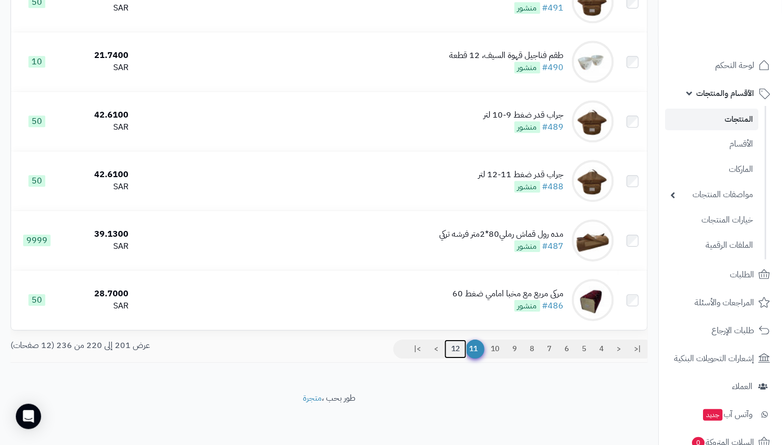
click at [458, 351] on link "12" at bounding box center [456, 348] width 22 height 19
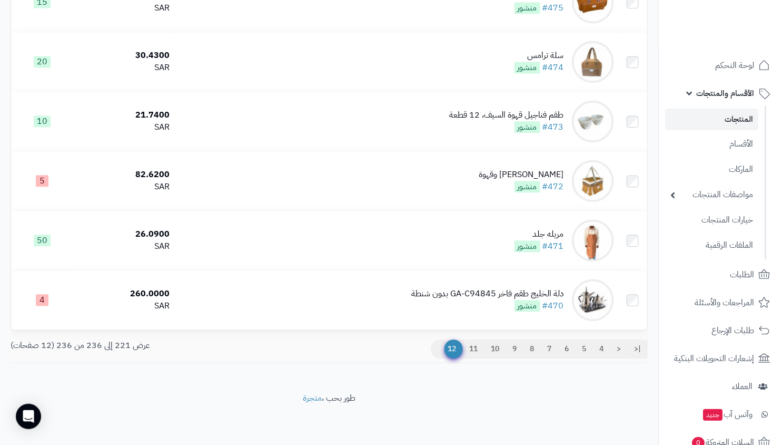
scroll to position [37, 0]
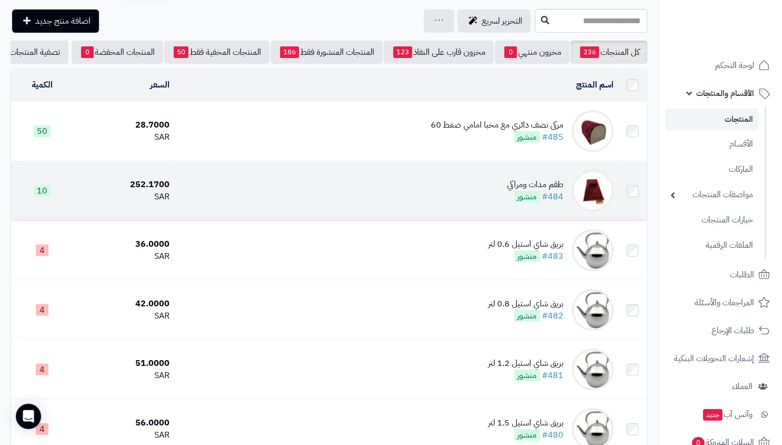
click at [523, 202] on span "منشور" at bounding box center [528, 197] width 26 height 12
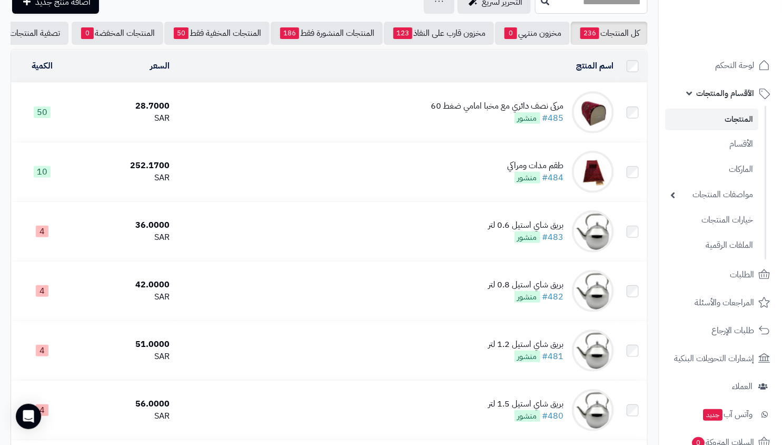
scroll to position [55, 0]
click at [522, 101] on td "مركى نصف دائري مع مخبا امامي ضغط 60 #485 منشور" at bounding box center [396, 112] width 445 height 59
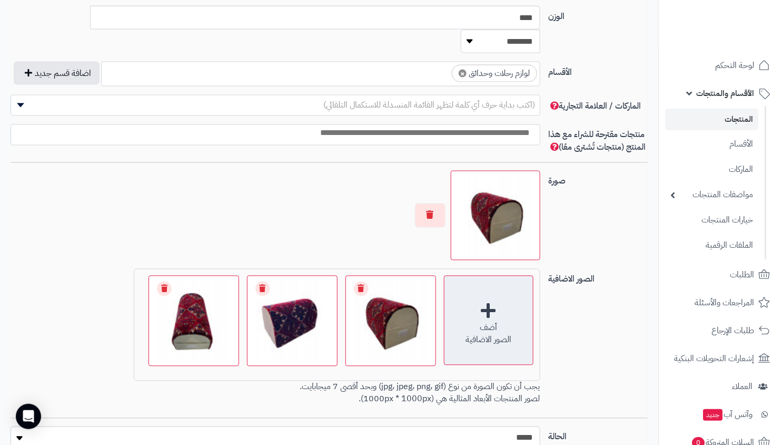
scroll to position [663, 0]
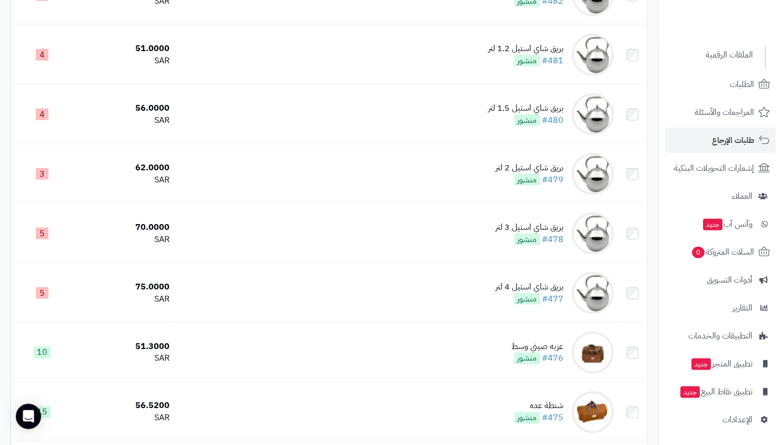
scroll to position [768, 0]
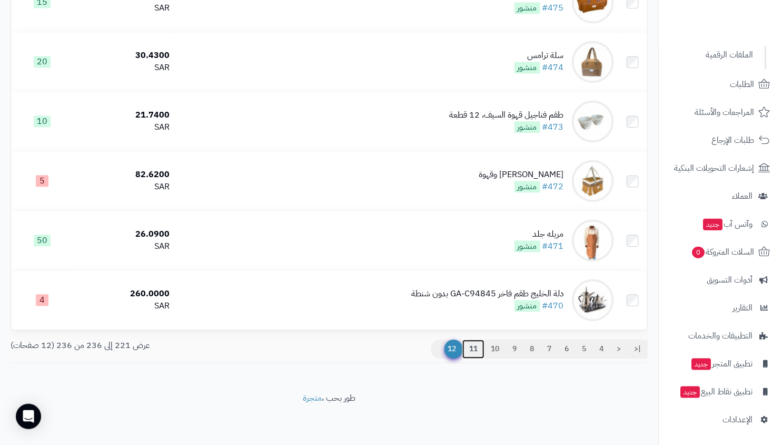
click at [472, 348] on link "11" at bounding box center [474, 348] width 22 height 19
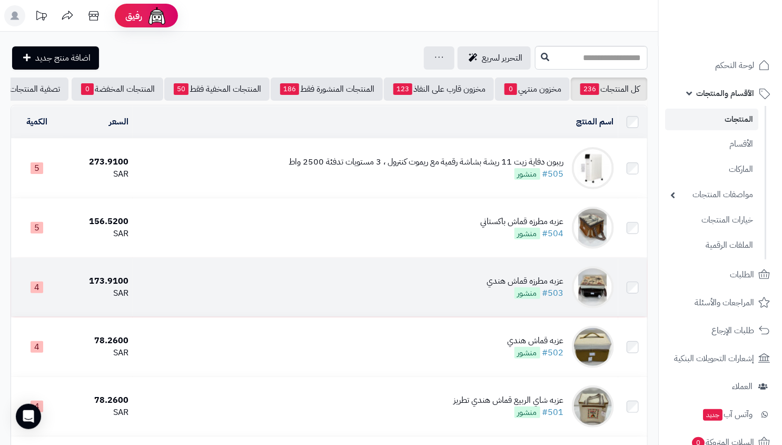
click at [521, 287] on div "عزبه مطرزه قماش هندي" at bounding box center [525, 281] width 77 height 12
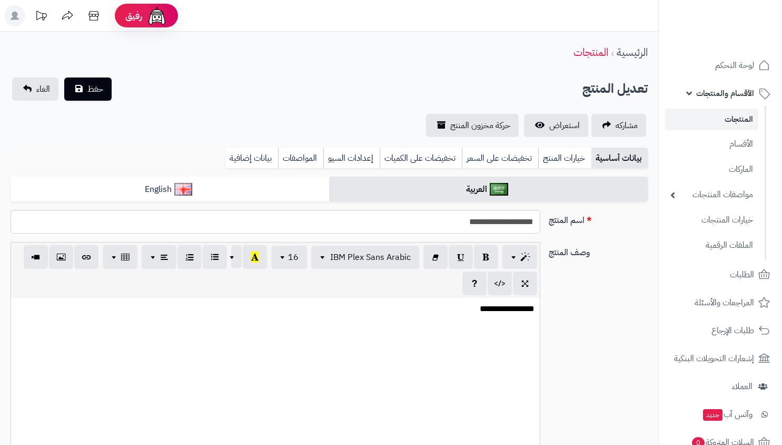
select select
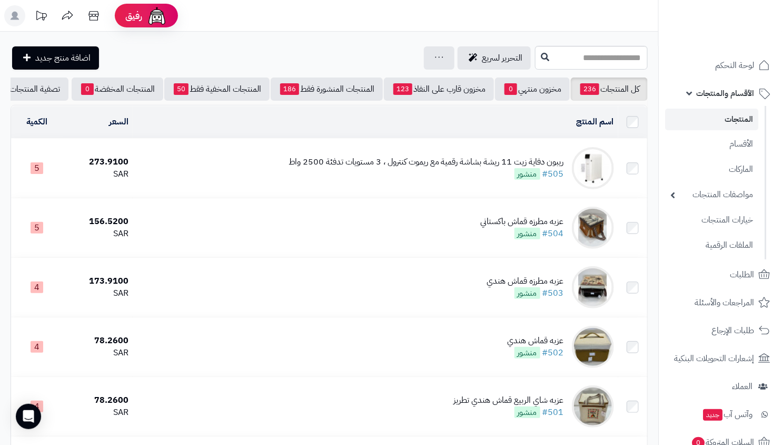
click at [525, 198] on td "ريبون دفاية زيت 11 ريشة بشاشة رقمية مع ريموت كنترول ، 3 مستويات تدفئة 2500 واط …" at bounding box center [376, 168] width 486 height 59
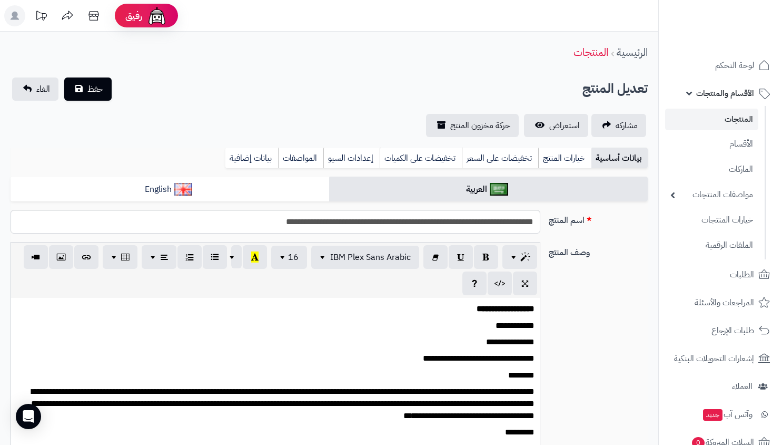
select select
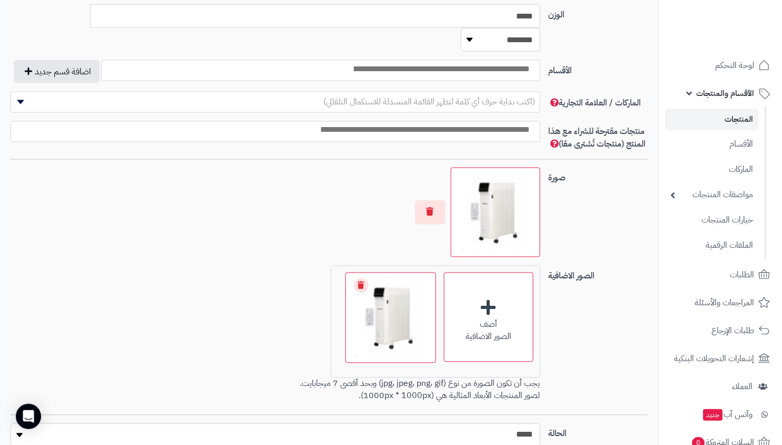
scroll to position [547, 0]
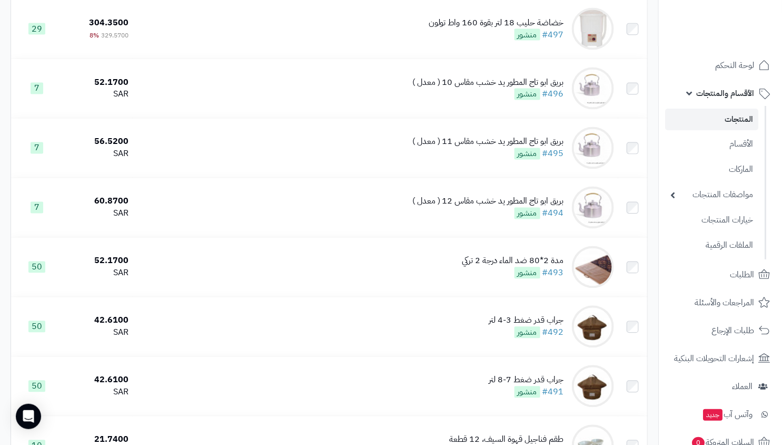
scroll to position [1007, 0]
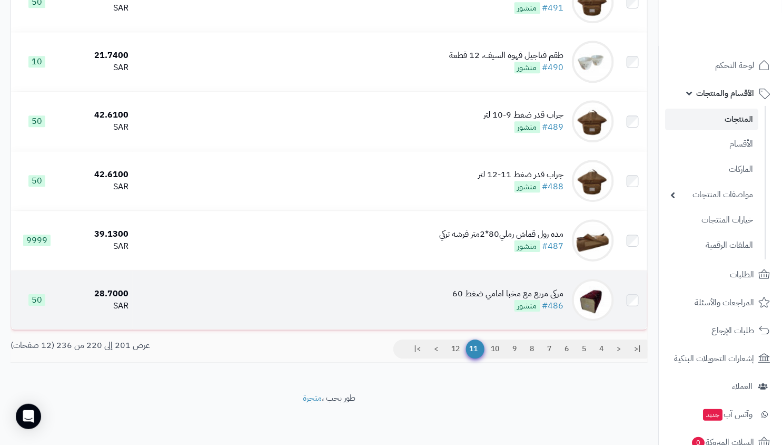
click at [525, 303] on span "منشور" at bounding box center [528, 306] width 26 height 12
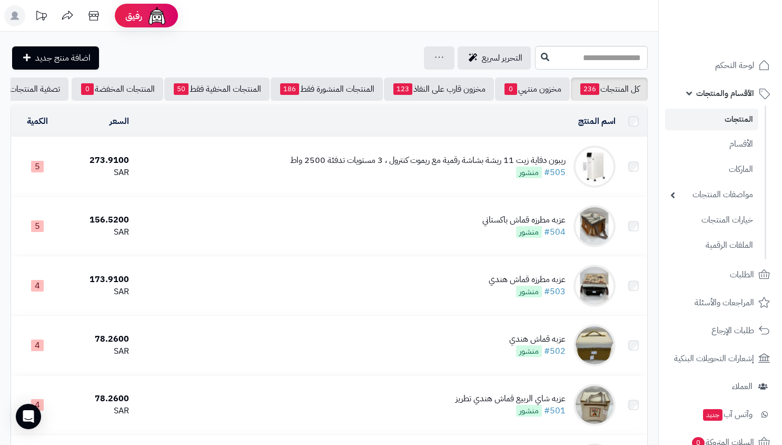
scroll to position [1007, 0]
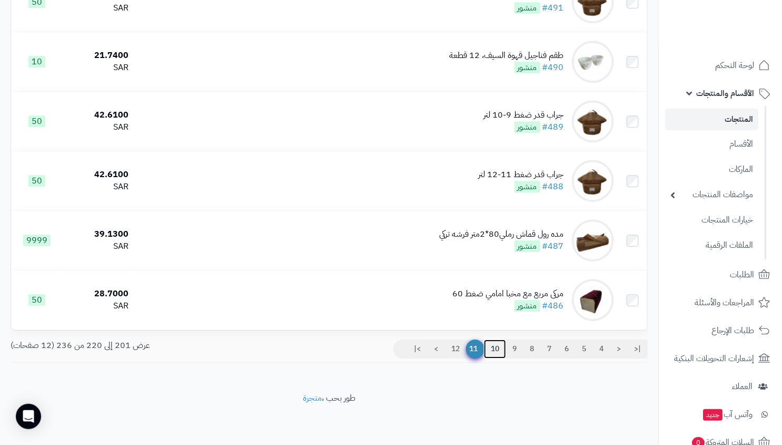
click at [494, 343] on link "10" at bounding box center [495, 348] width 22 height 19
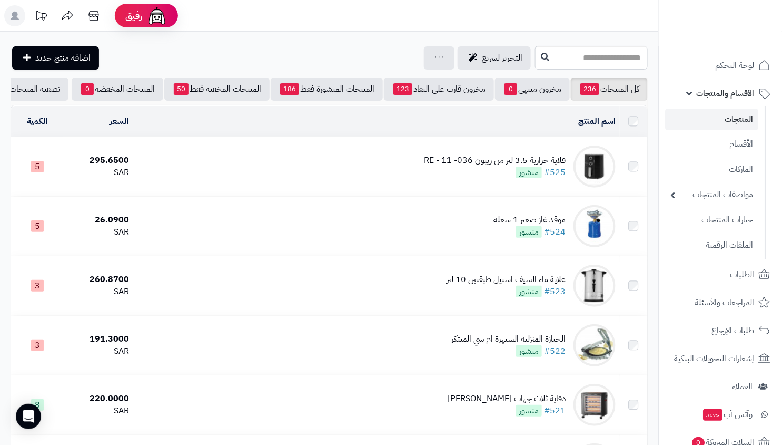
click at [572, 229] on td "موقد غاز صغير 1 شعلة #524 منشور" at bounding box center [376, 226] width 487 height 59
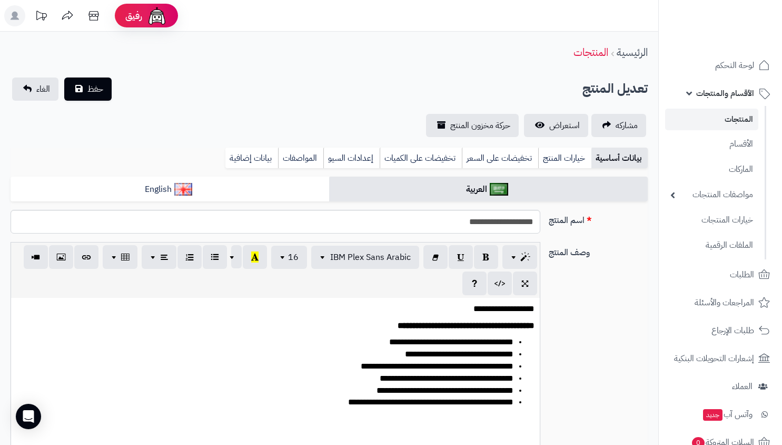
select select
click at [519, 224] on input "**********" at bounding box center [276, 222] width 530 height 24
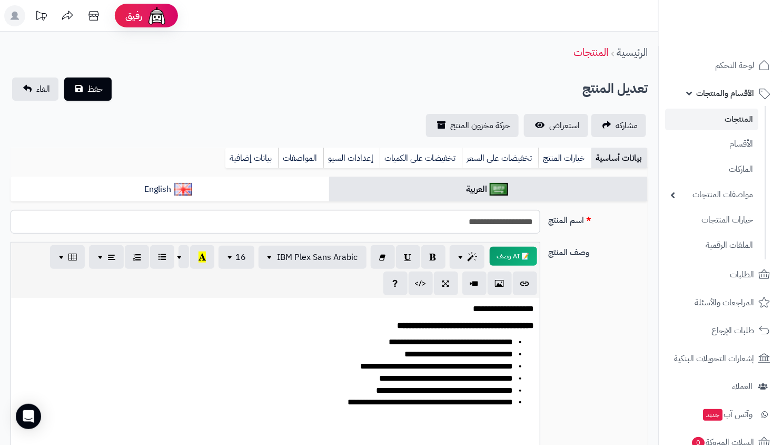
click at [740, 106] on ul "المنتجات الأقسام الماركات مواصفات المنتجات مواصفات المنتجات أنواع المواصفات خيا…" at bounding box center [712, 182] width 107 height 153
click at [725, 114] on link "المنتجات" at bounding box center [711, 120] width 93 height 22
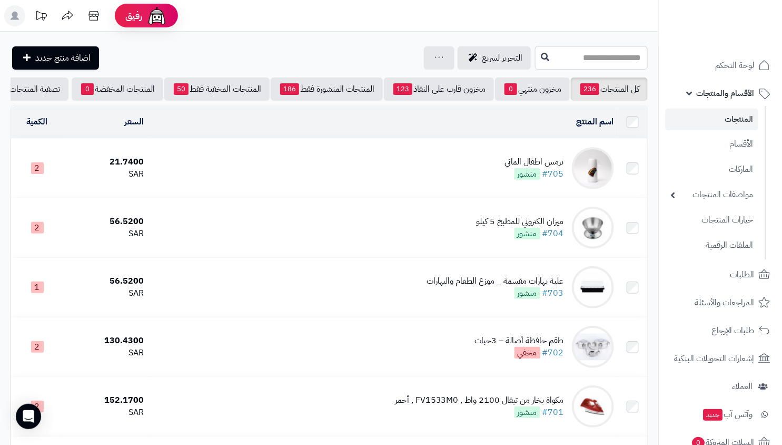
click at [518, 156] on td "ترمس اطفال الماني #705 منشور" at bounding box center [383, 168] width 470 height 59
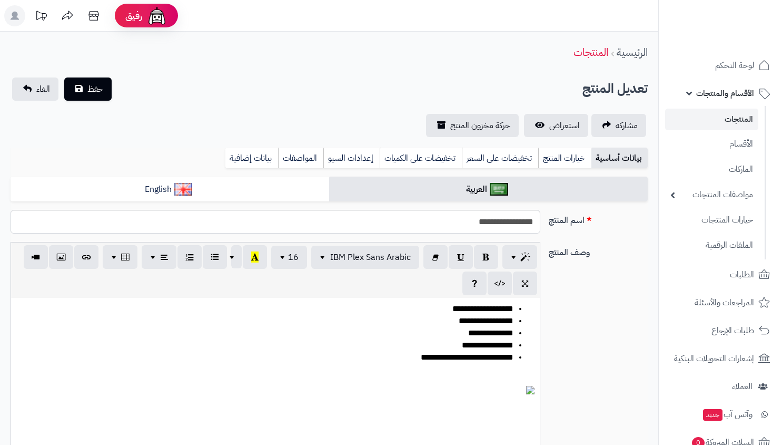
select select
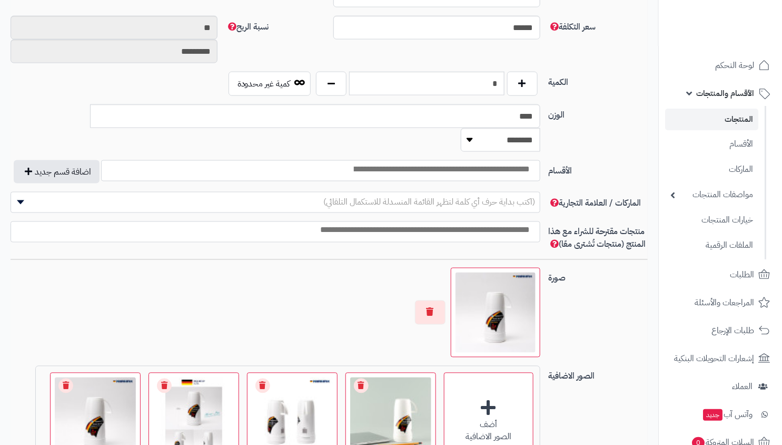
scroll to position [414, 0]
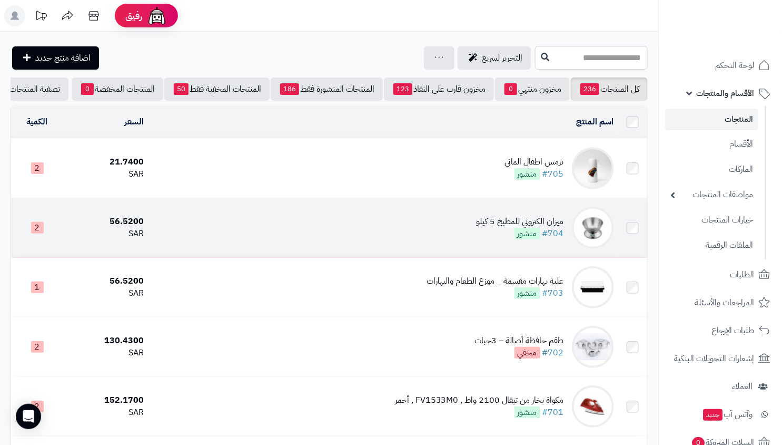
click at [532, 228] on div "ميزان الكتروني للمطبخ 5 كيلو" at bounding box center [520, 221] width 87 height 12
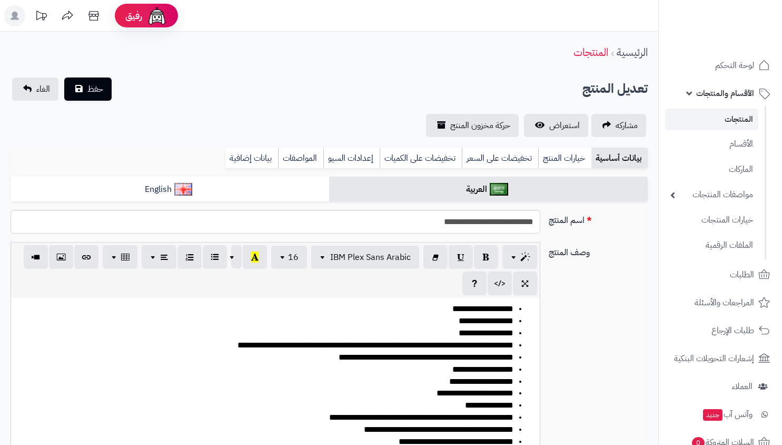
select select
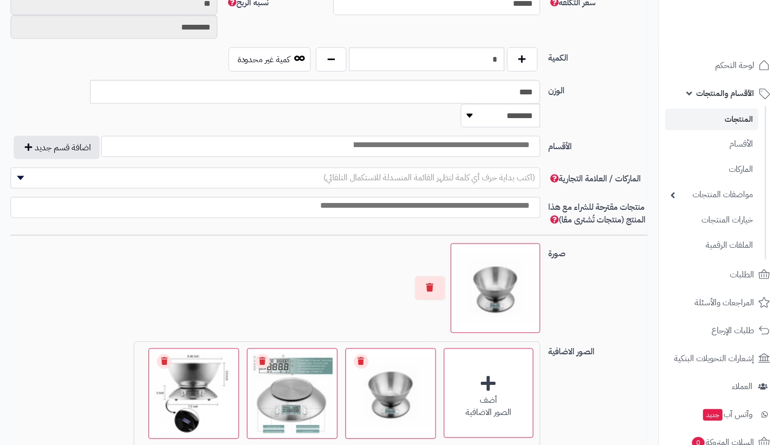
scroll to position [427, 0]
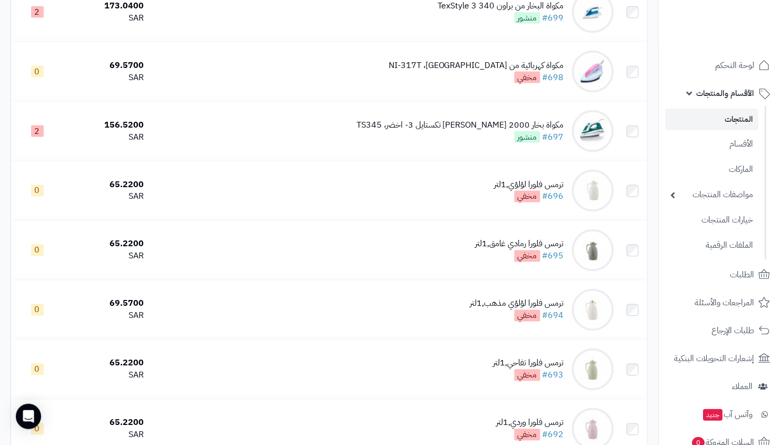
scroll to position [1007, 0]
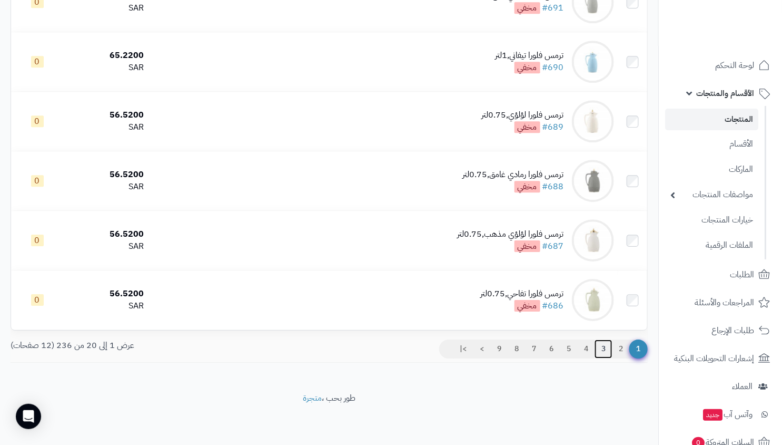
click at [599, 349] on link "3" at bounding box center [604, 348] width 18 height 19
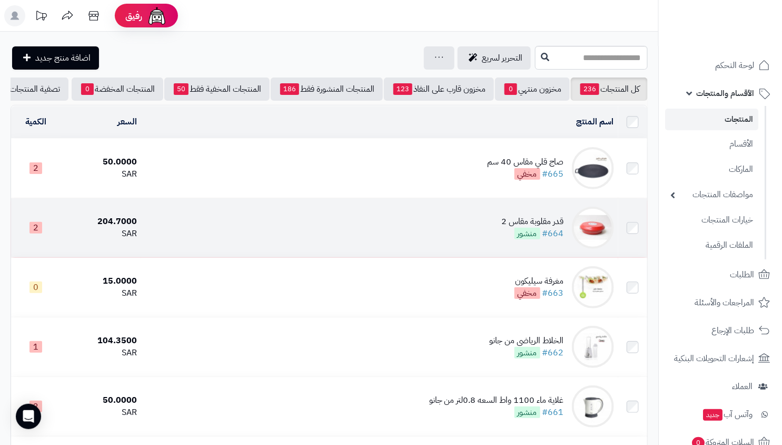
click at [547, 228] on div "قدر مقلوبة مقاس 2" at bounding box center [533, 221] width 62 height 12
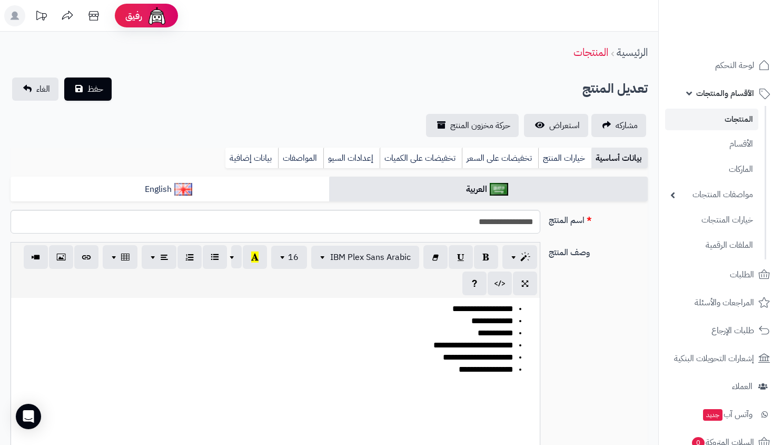
select select
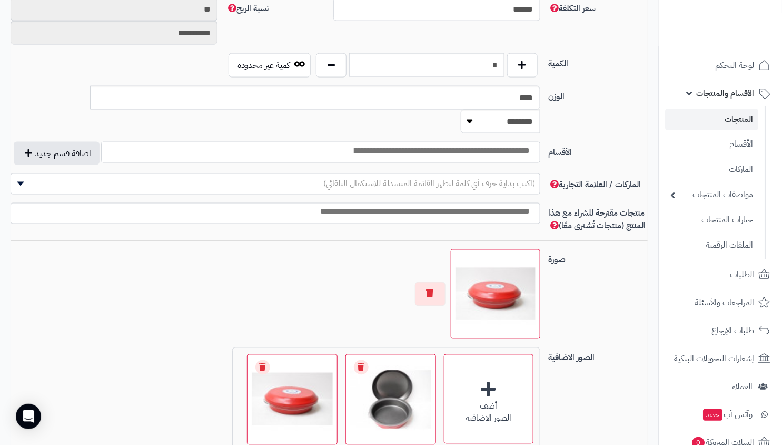
scroll to position [345, 0]
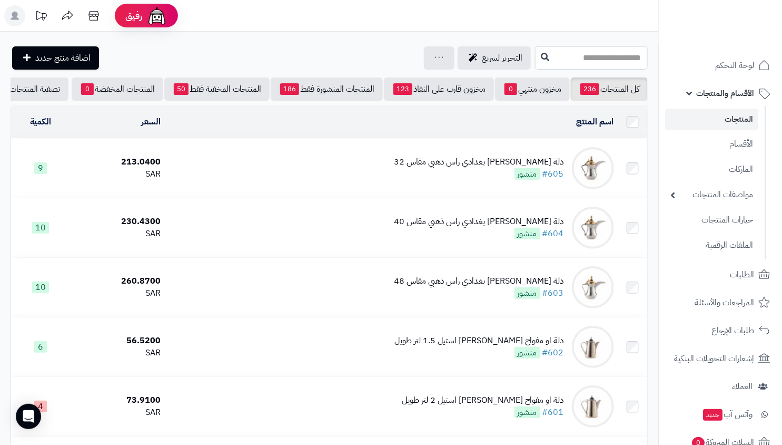
click at [515, 281] on td "دلة العساف بغدادي راس ذهبي مقاس 48 #603 منشور" at bounding box center [392, 287] width 454 height 59
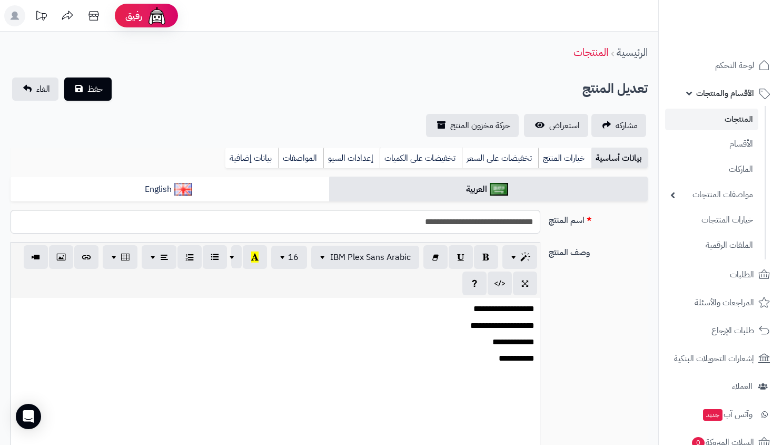
select select
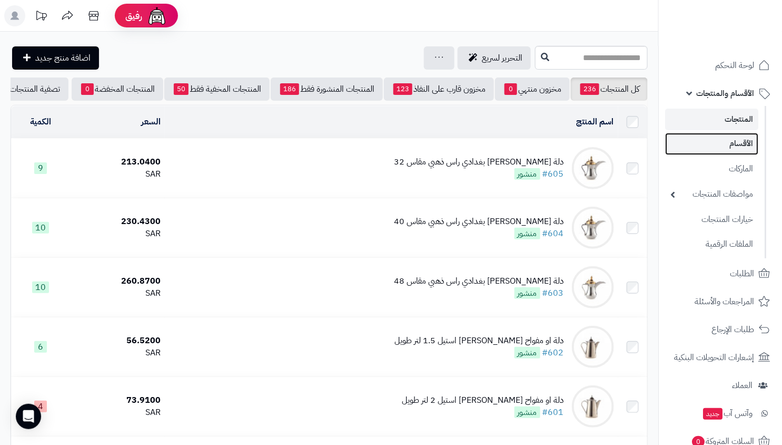
click at [737, 143] on link "الأقسام" at bounding box center [711, 144] width 93 height 22
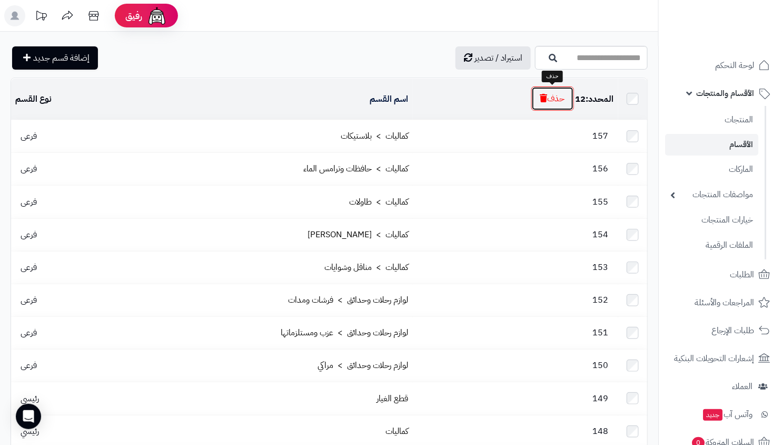
click at [532, 99] on button "حذف" at bounding box center [553, 98] width 43 height 24
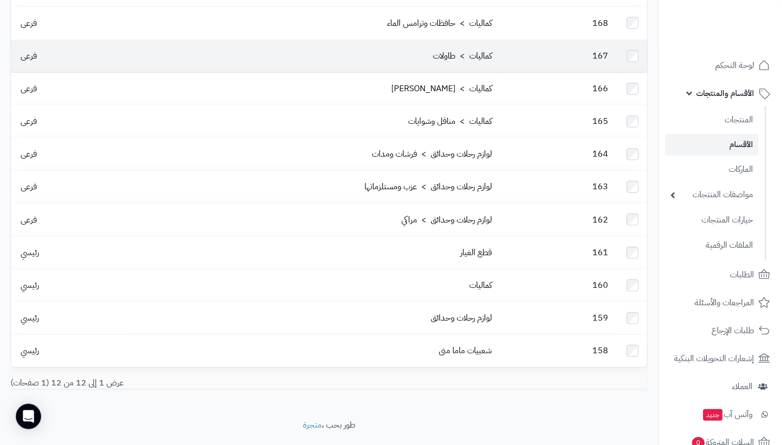
scroll to position [143, 0]
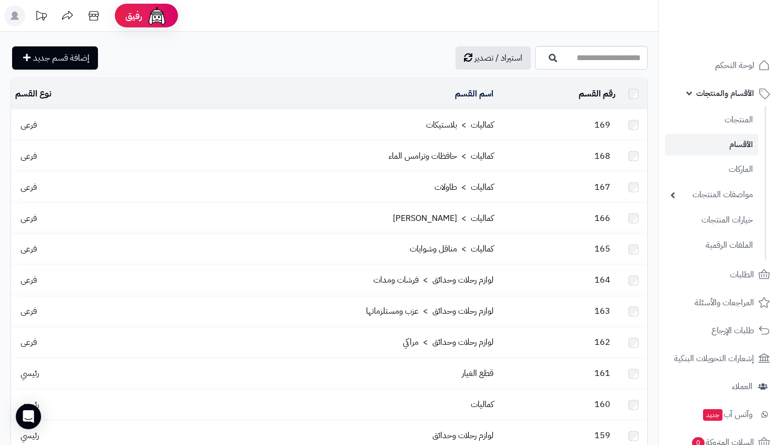
scroll to position [142, 0]
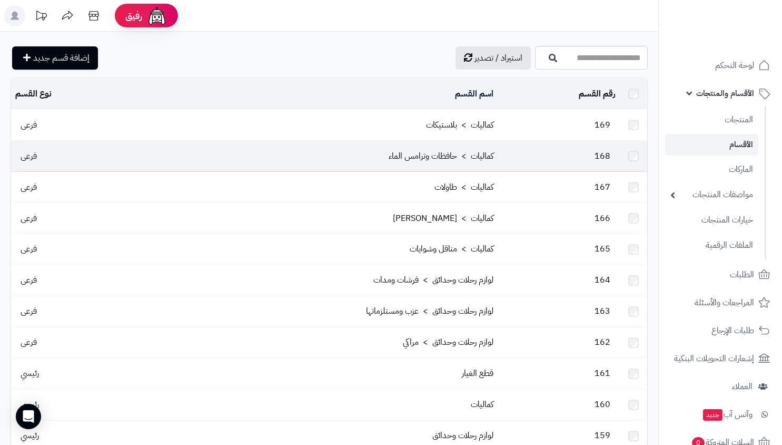
scroll to position [142, 0]
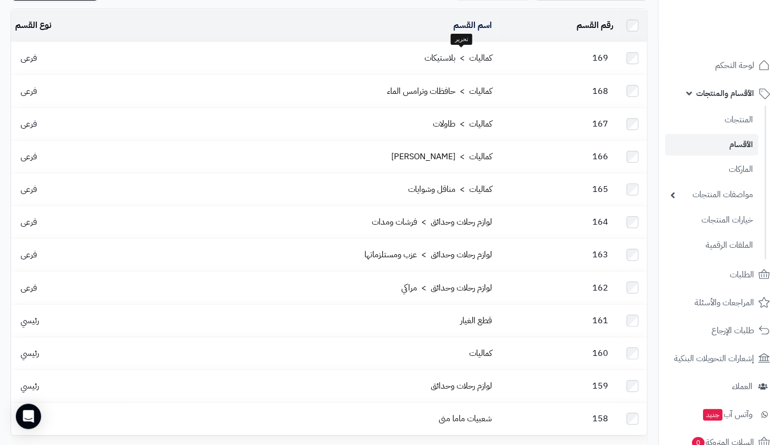
scroll to position [143, 0]
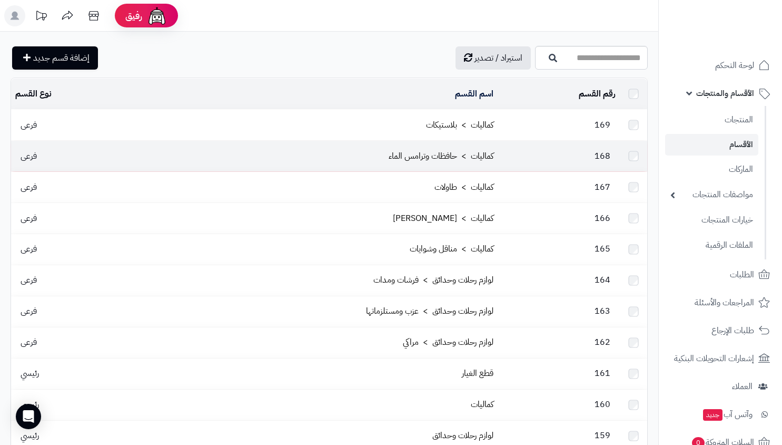
scroll to position [142, 0]
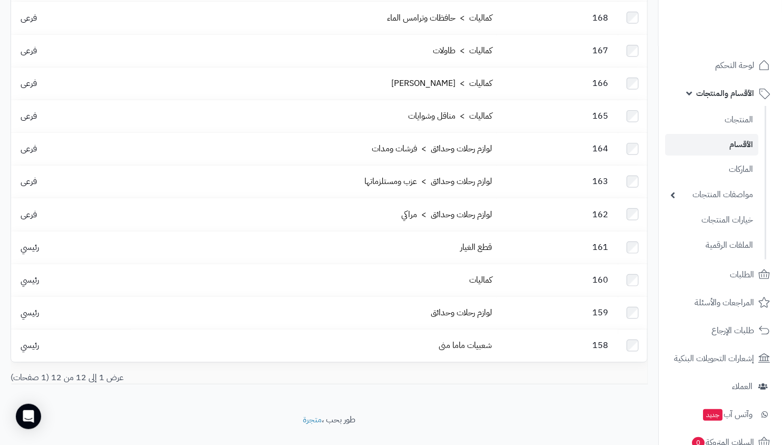
scroll to position [142, 0]
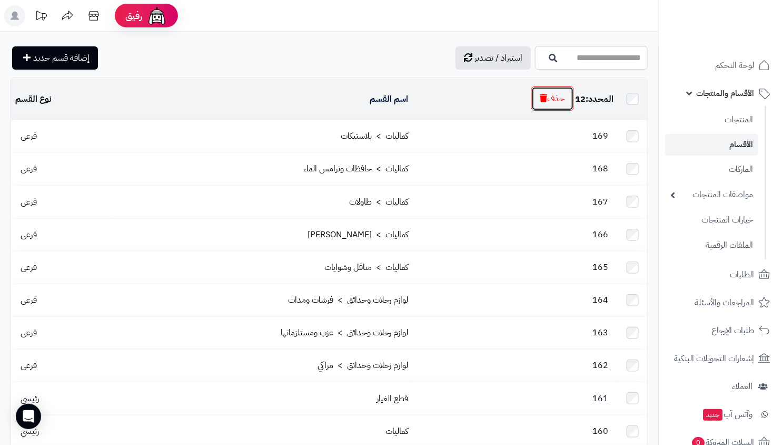
click at [554, 97] on button "حذف" at bounding box center [553, 98] width 43 height 24
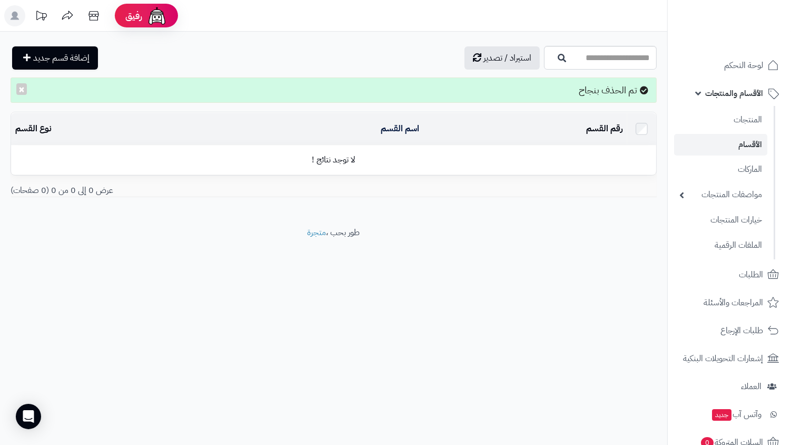
click at [748, 139] on link "الأقسام" at bounding box center [720, 145] width 93 height 22
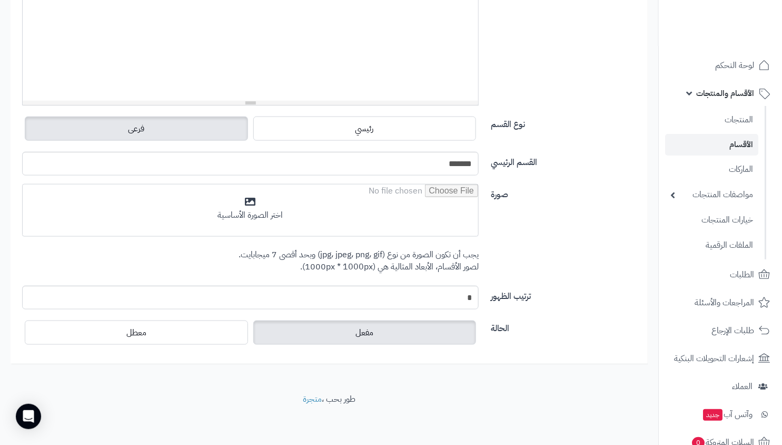
scroll to position [327, 0]
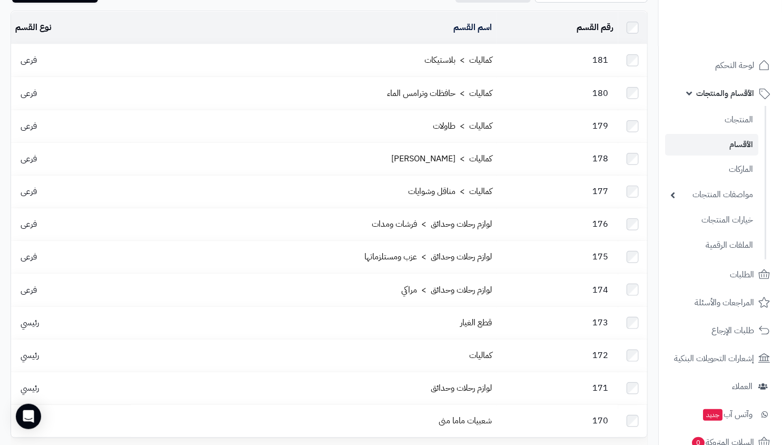
scroll to position [119, 0]
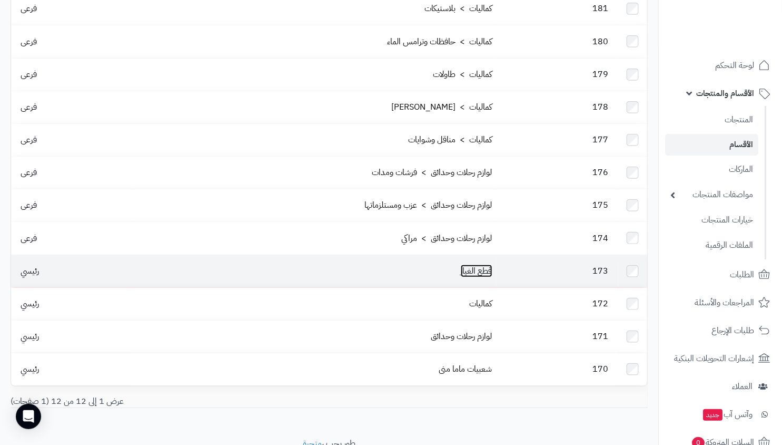
click at [485, 264] on link "قطع الغيار" at bounding box center [477, 270] width 32 height 13
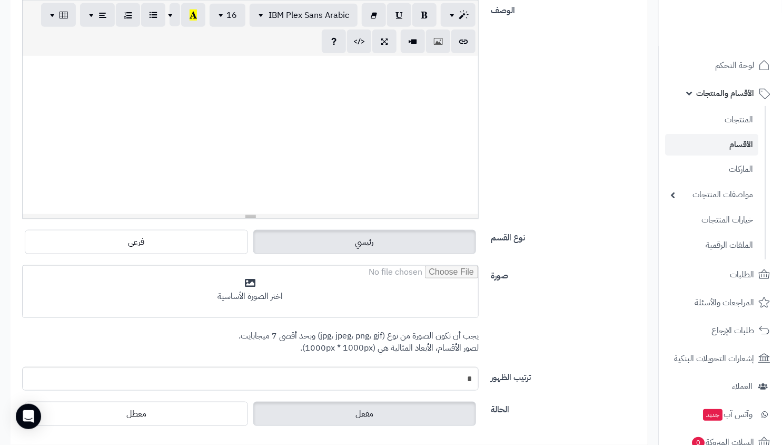
scroll to position [295, 0]
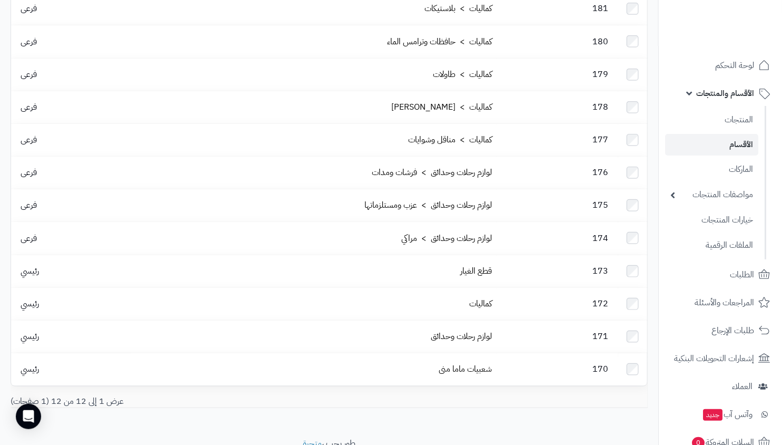
scroll to position [119, 0]
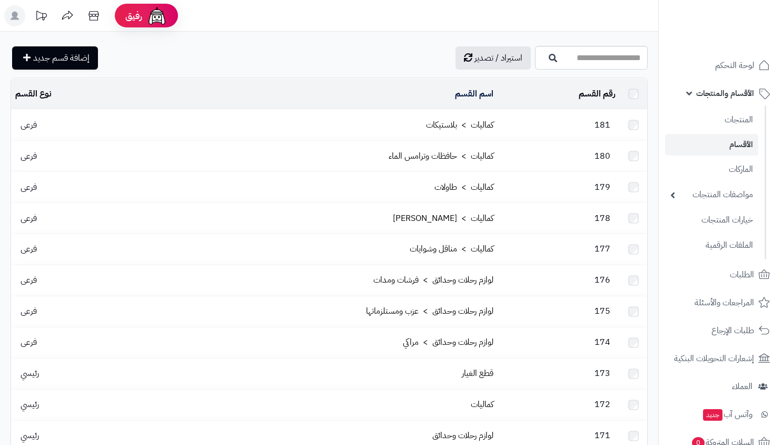
scroll to position [119, 0]
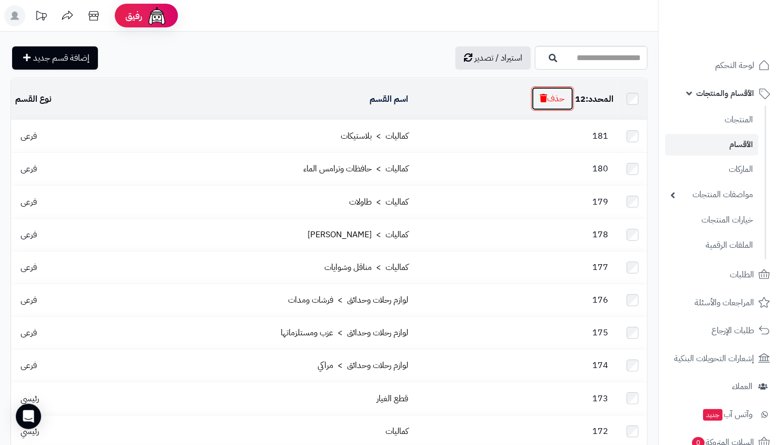
click at [567, 99] on button "حذف" at bounding box center [553, 98] width 43 height 24
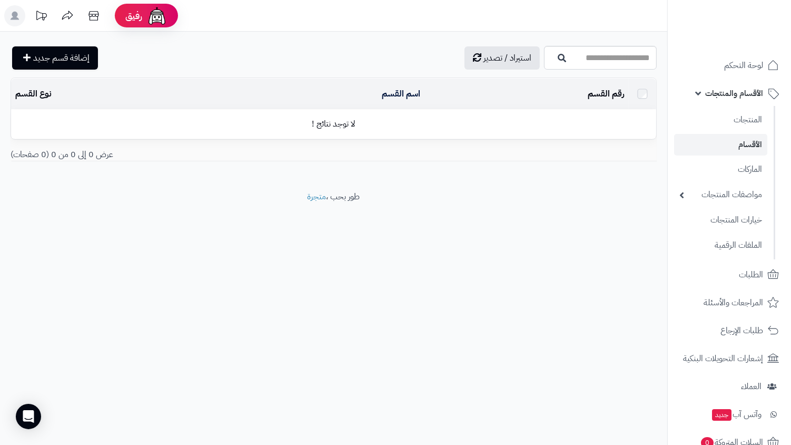
click at [725, 149] on link "الأقسام" at bounding box center [720, 145] width 93 height 22
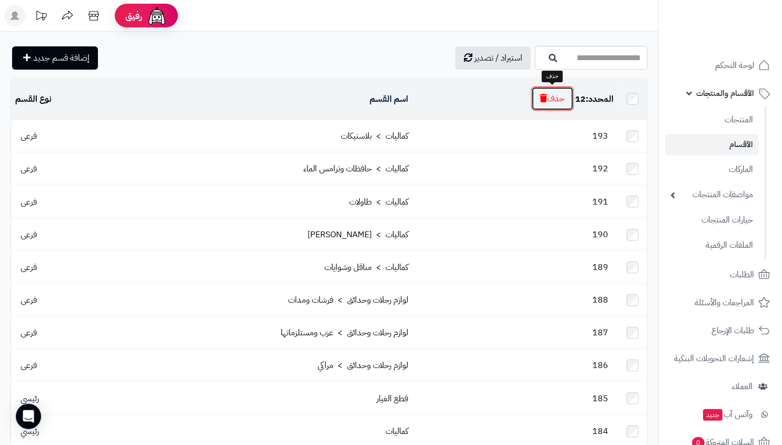
click at [548, 97] on button "حذف" at bounding box center [553, 98] width 43 height 24
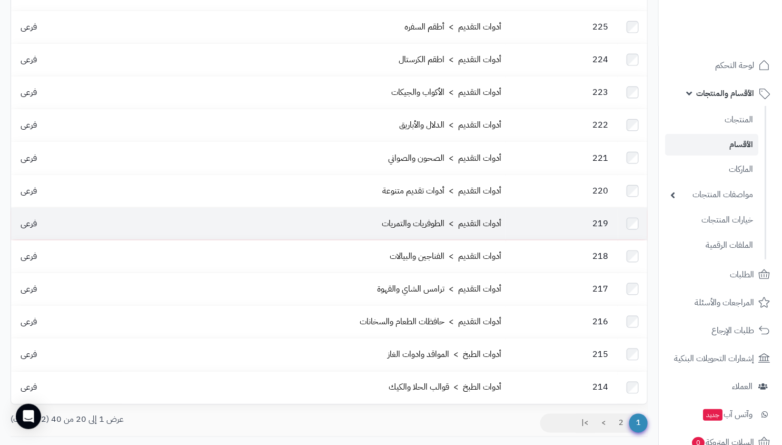
scroll to position [401, 0]
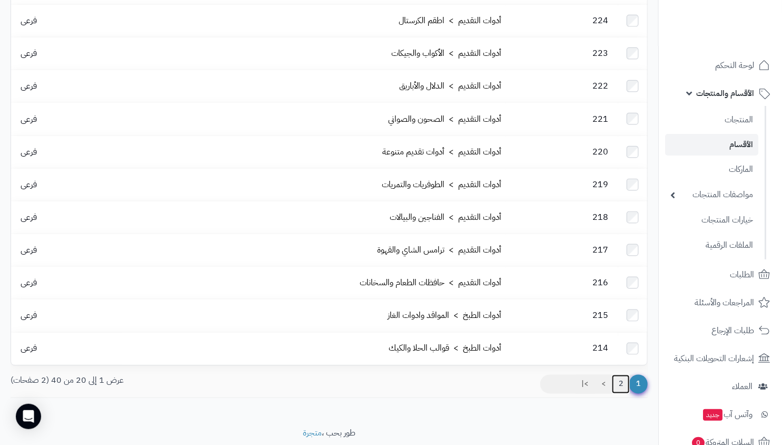
click at [623, 375] on link "2" at bounding box center [621, 384] width 18 height 19
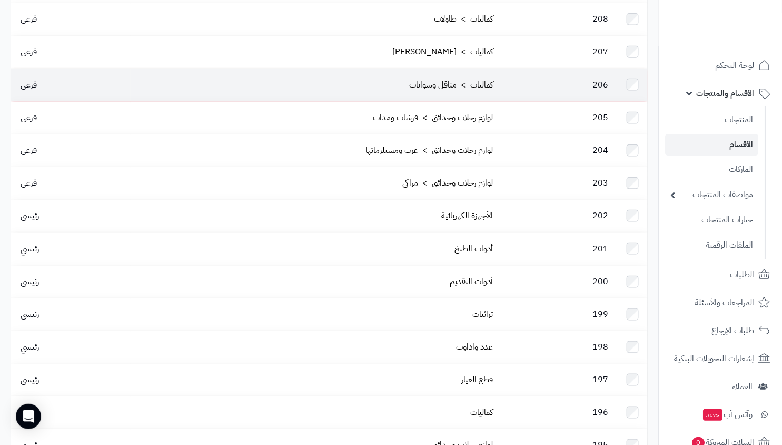
scroll to position [401, 0]
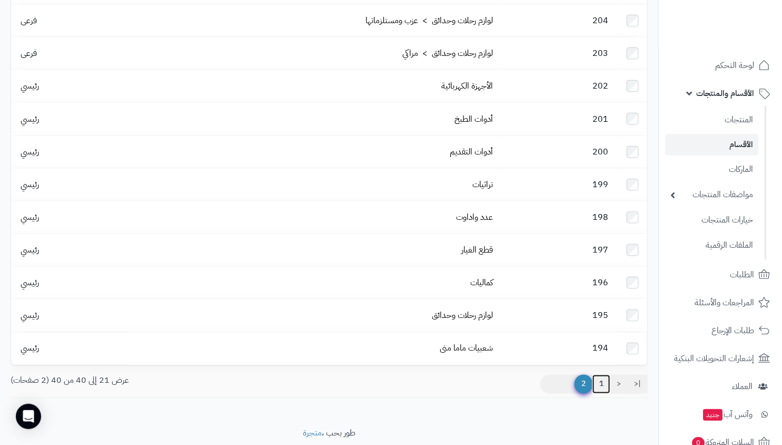
click at [600, 375] on link "1" at bounding box center [602, 384] width 18 height 19
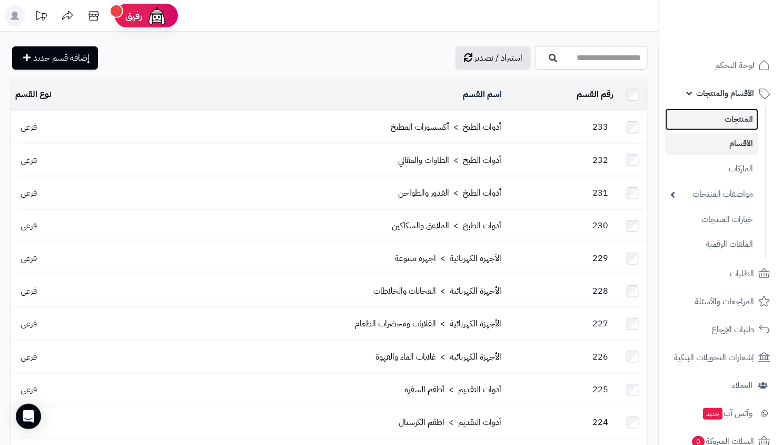
click at [728, 121] on link "المنتجات" at bounding box center [711, 120] width 93 height 22
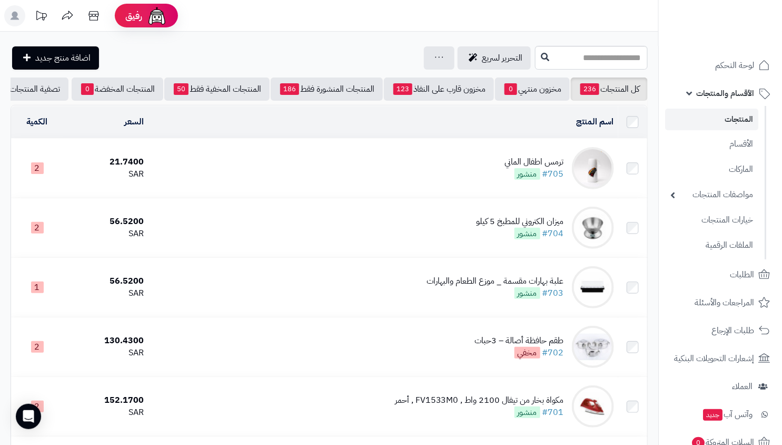
click at [529, 162] on td "ترمس اطفال الماني #705 منشور" at bounding box center [383, 168] width 470 height 59
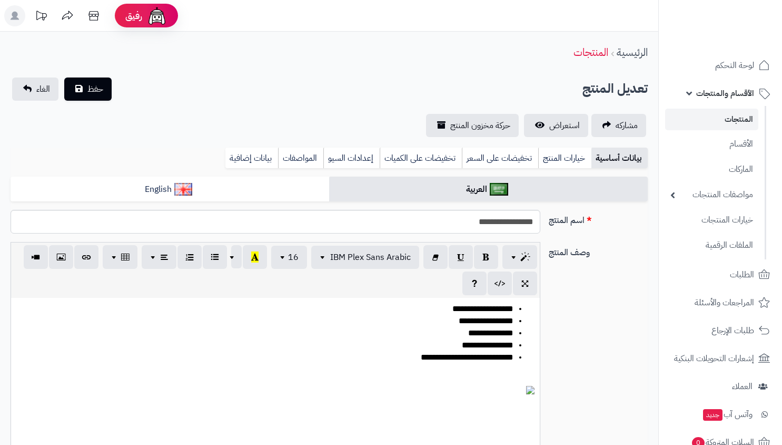
select select
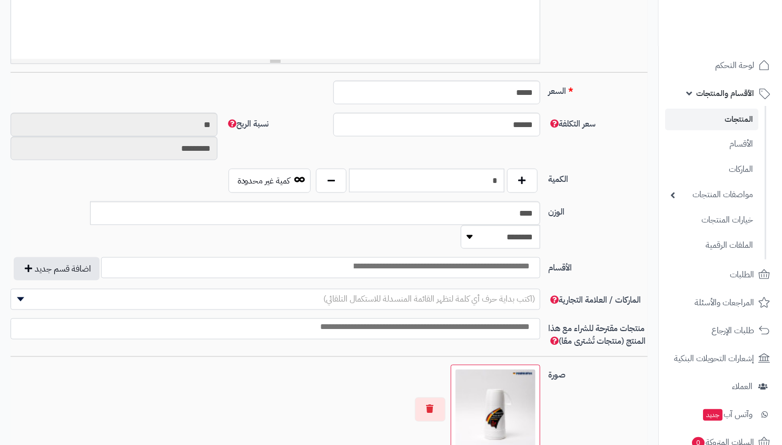
scroll to position [344, 0]
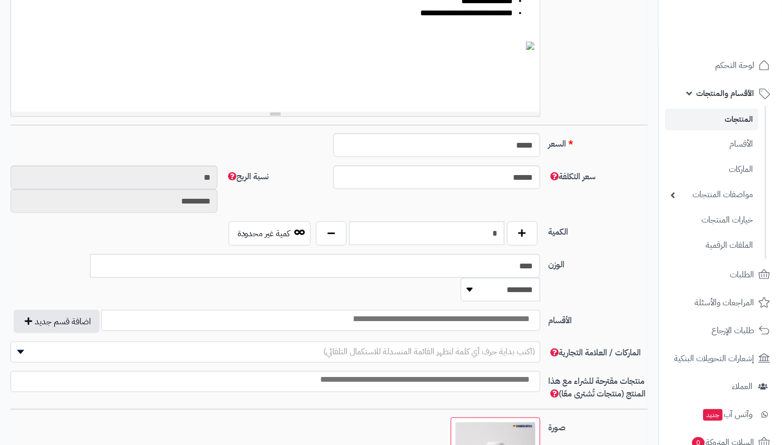
click at [713, 119] on link "المنتجات" at bounding box center [711, 120] width 93 height 22
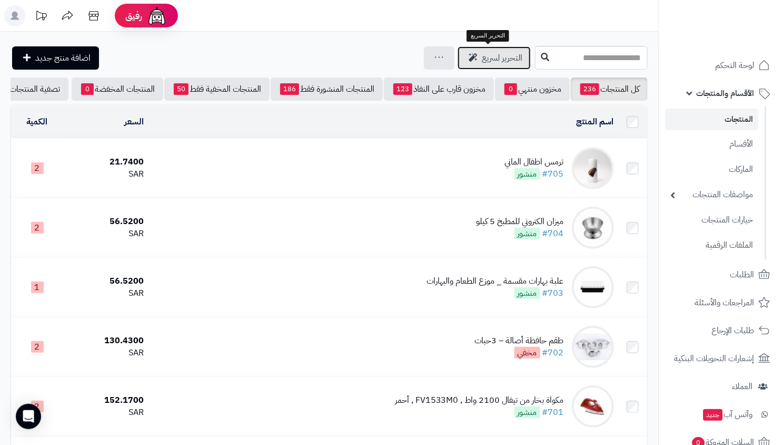
click at [494, 54] on span "التحرير لسريع" at bounding box center [502, 58] width 41 height 13
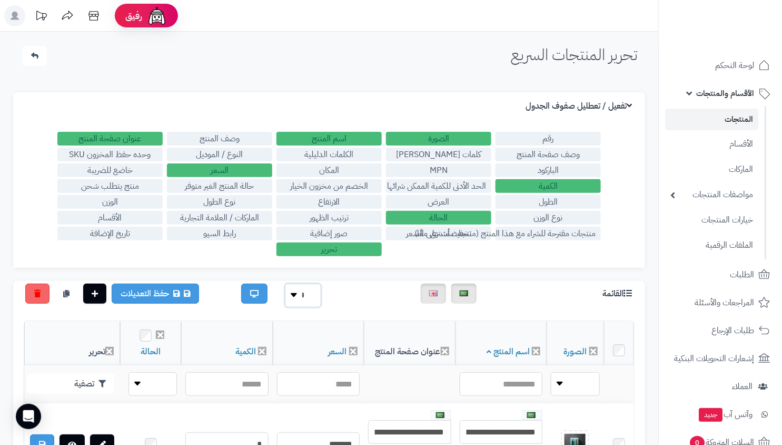
click at [311, 298] on select "** ** **" at bounding box center [303, 295] width 36 height 24
select select "**********"
click at [285, 283] on select "** ** **" at bounding box center [303, 295] width 36 height 24
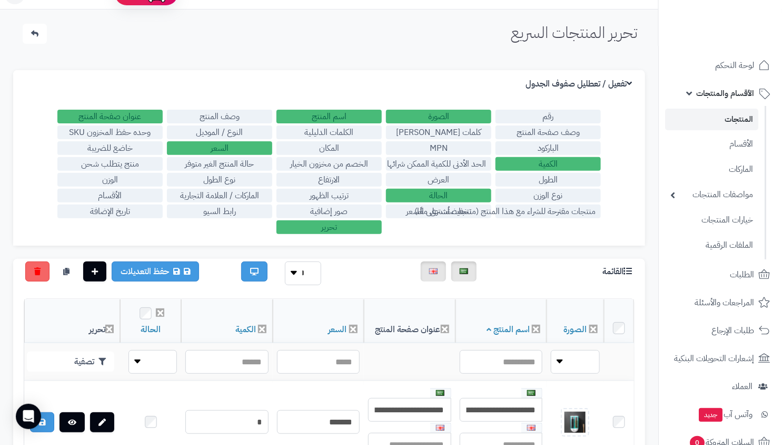
scroll to position [23, 0]
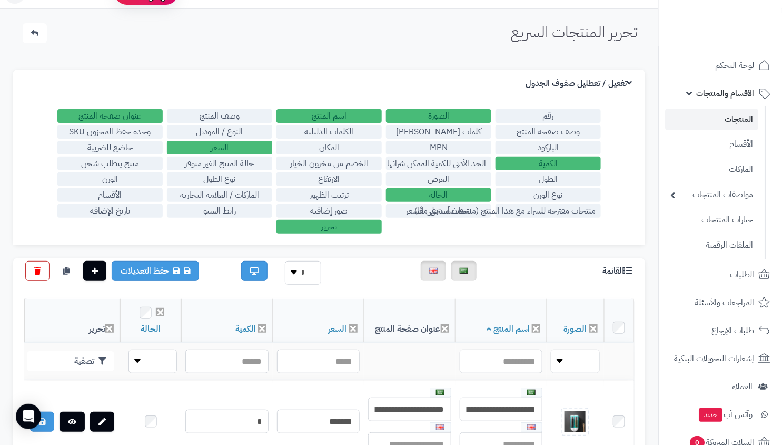
click at [24, 268] on div "حفظ التعديلات" at bounding box center [120, 271] width 209 height 20
click at [34, 271] on icon at bounding box center [37, 270] width 6 height 7
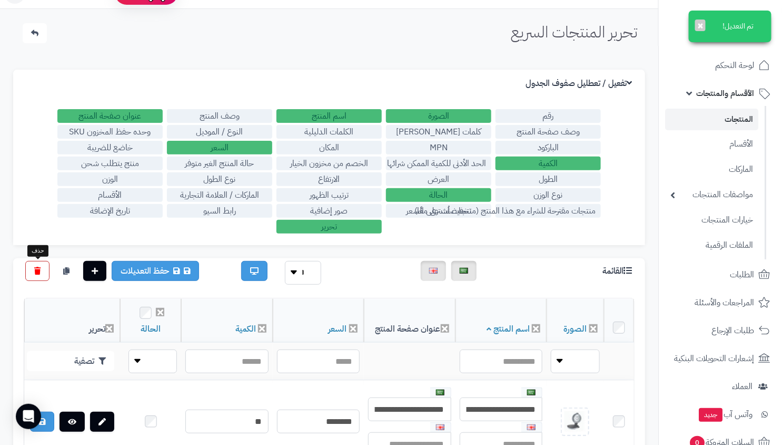
click at [31, 263] on link at bounding box center [37, 271] width 24 height 20
click at [35, 267] on icon at bounding box center [37, 270] width 6 height 7
click at [38, 272] on icon at bounding box center [37, 270] width 6 height 7
click at [30, 266] on link at bounding box center [37, 271] width 24 height 20
click at [33, 272] on link at bounding box center [37, 271] width 24 height 20
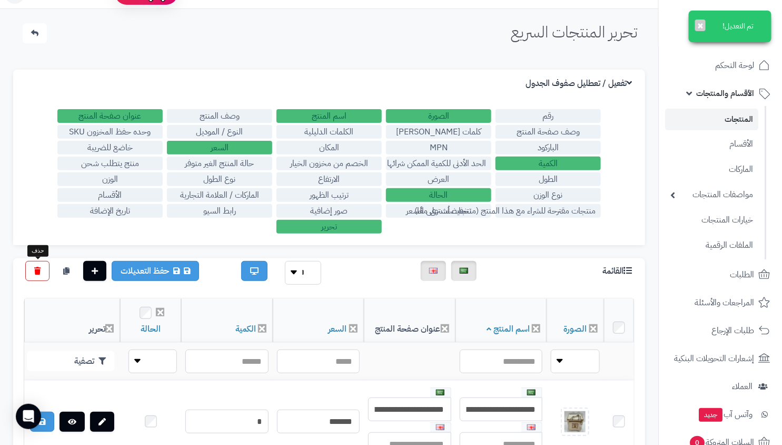
click at [34, 267] on icon at bounding box center [37, 270] width 6 height 7
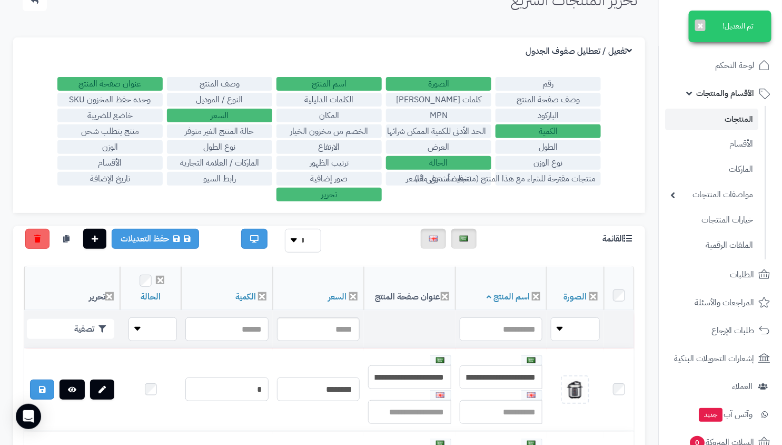
scroll to position [109, 0]
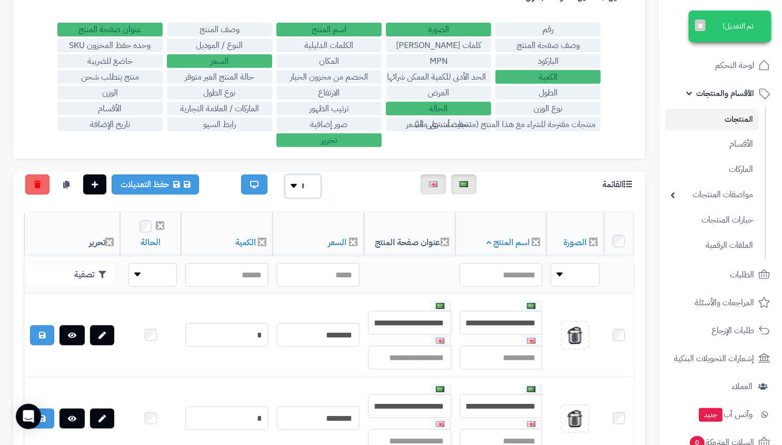
click at [298, 181] on select "** ** **" at bounding box center [303, 186] width 36 height 24
select select "**********"
click at [285, 174] on select "** ** **" at bounding box center [303, 186] width 36 height 24
drag, startPoint x: 12, startPoint y: 179, endPoint x: 23, endPoint y: 183, distance: 12.3
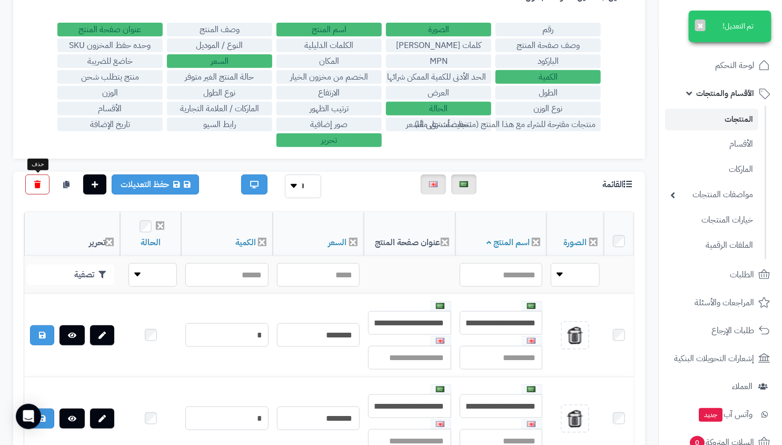
click at [25, 183] on link at bounding box center [37, 184] width 24 height 20
click at [43, 188] on link at bounding box center [37, 184] width 24 height 20
